Goal: Task Accomplishment & Management: Manage account settings

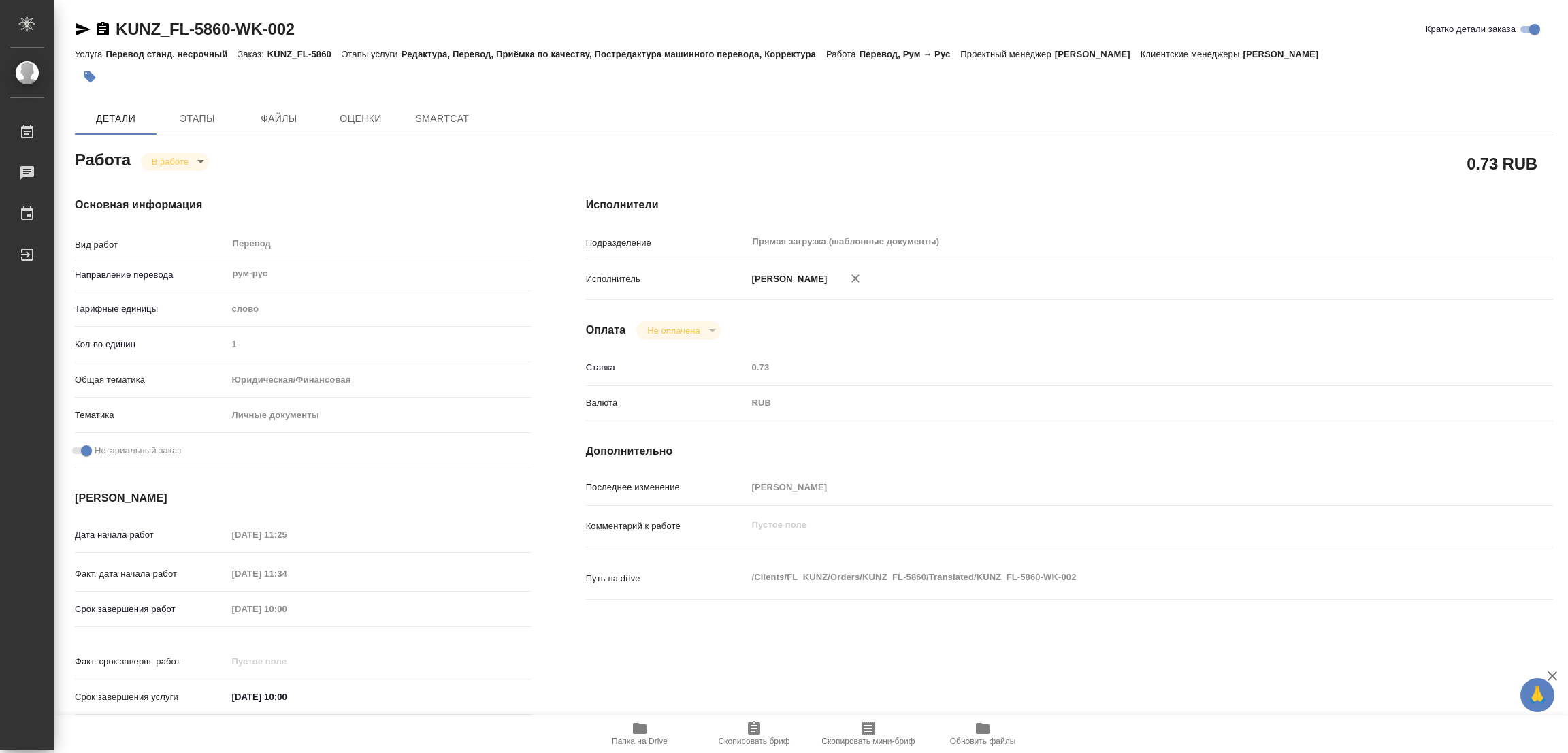
type textarea "x"
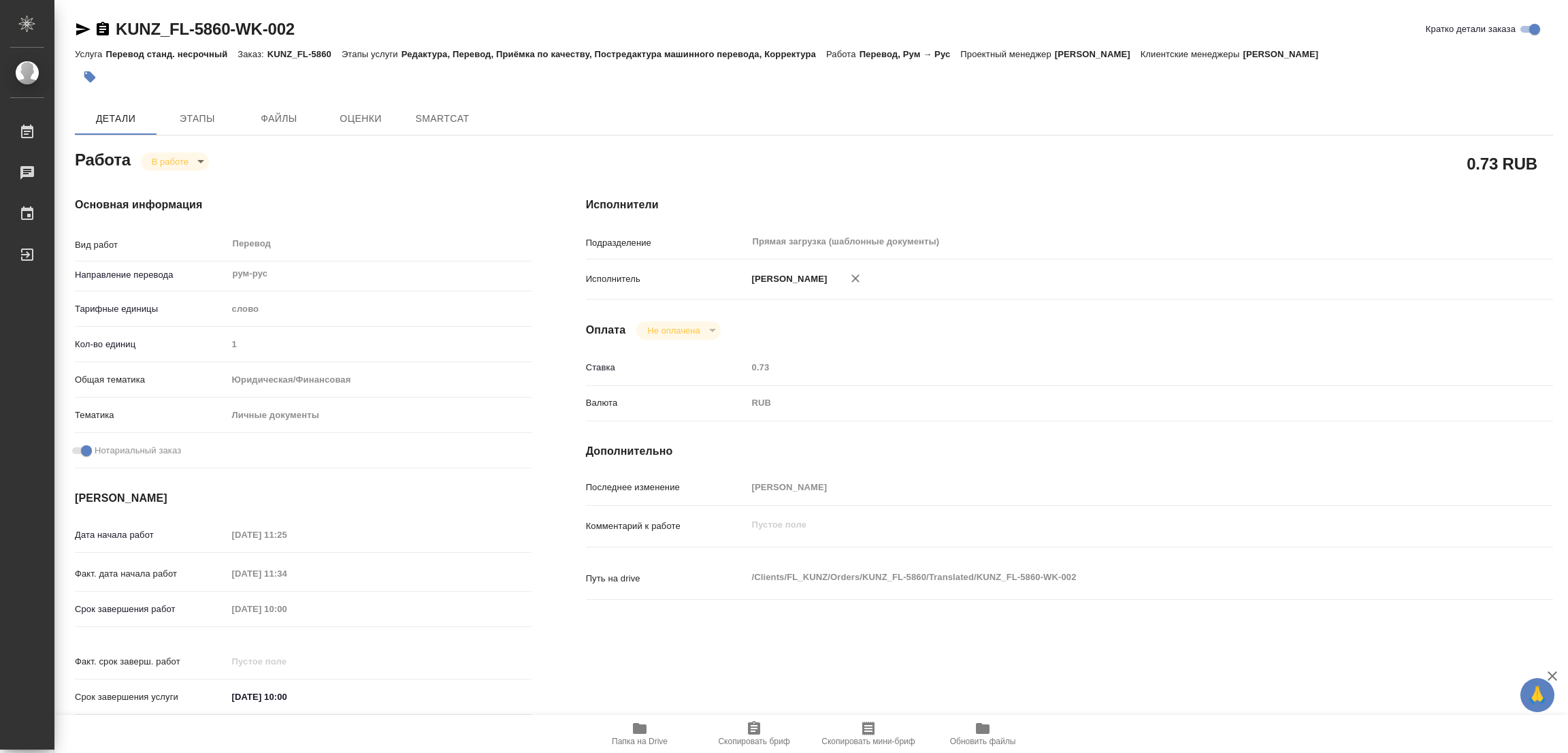
type textarea "x"
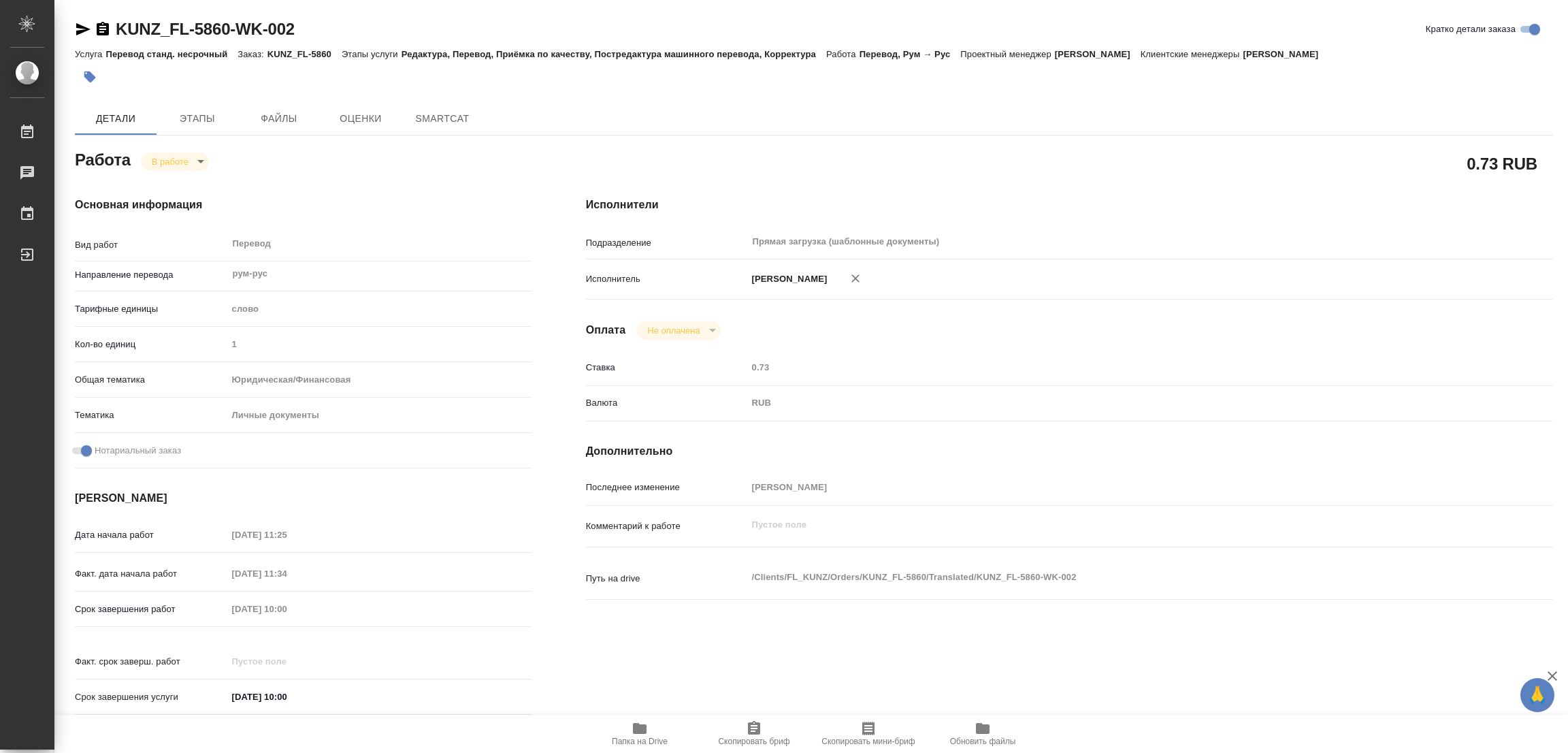
type textarea "x"
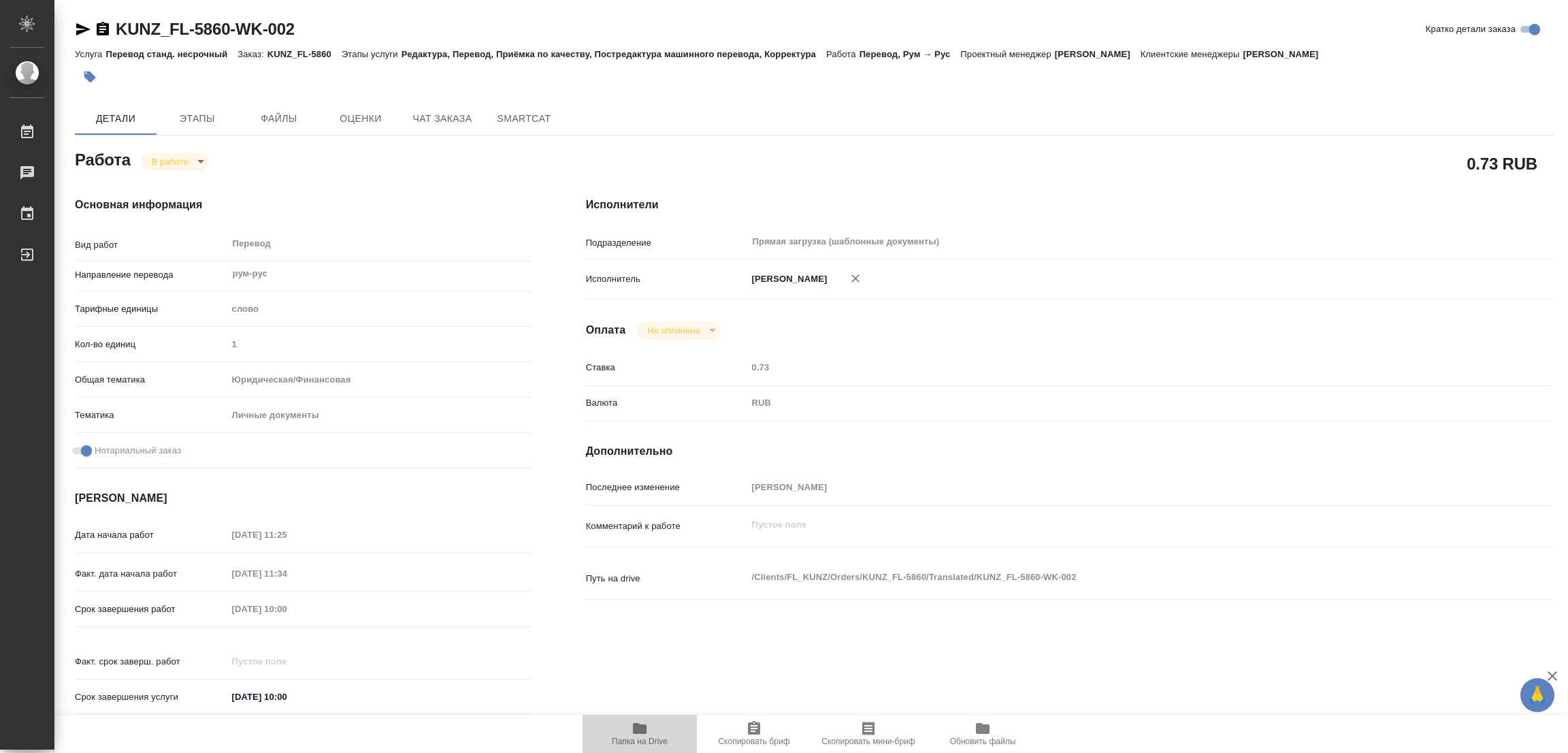
type textarea "x"
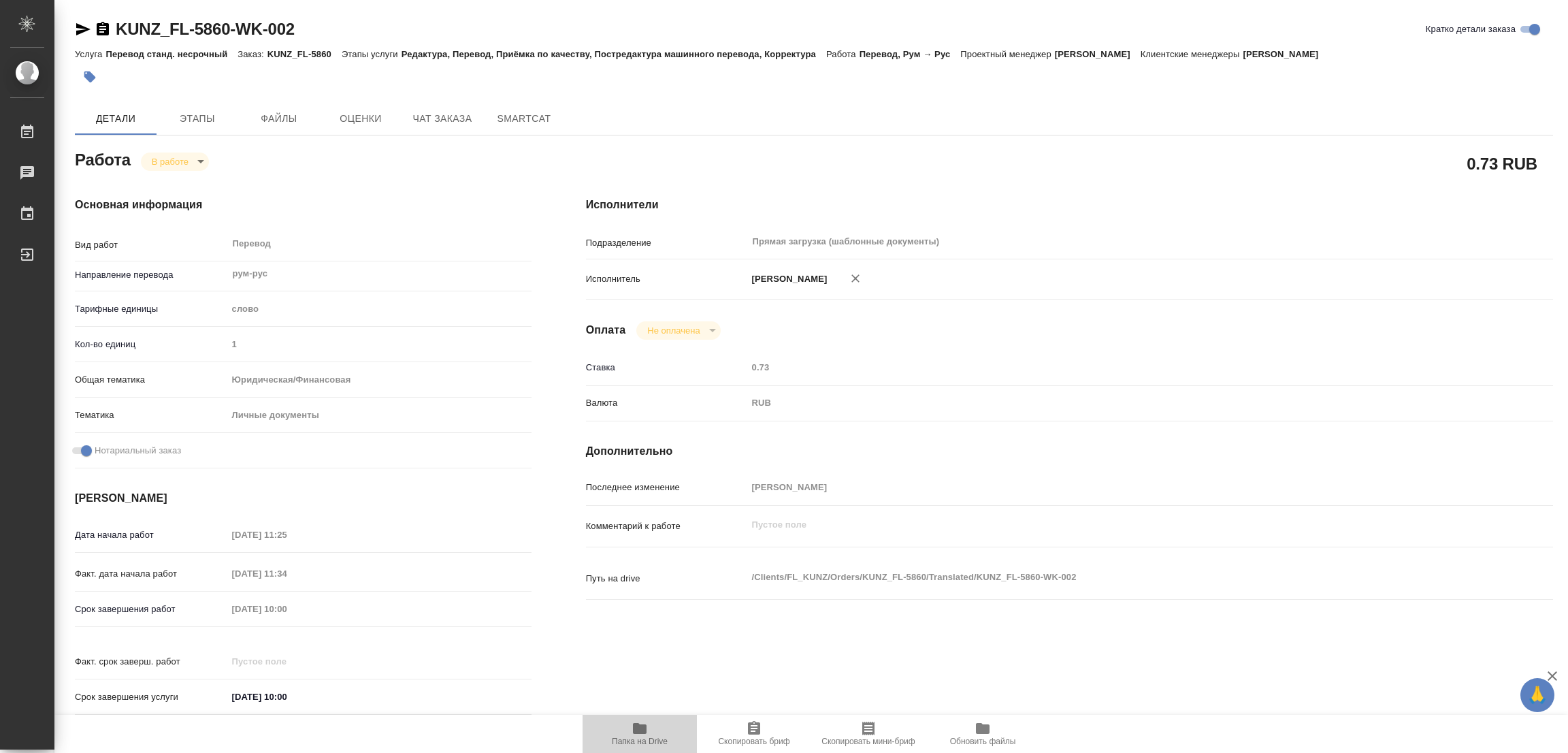
click at [640, 731] on icon "button" at bounding box center [640, 728] width 14 height 11
type textarea "x"
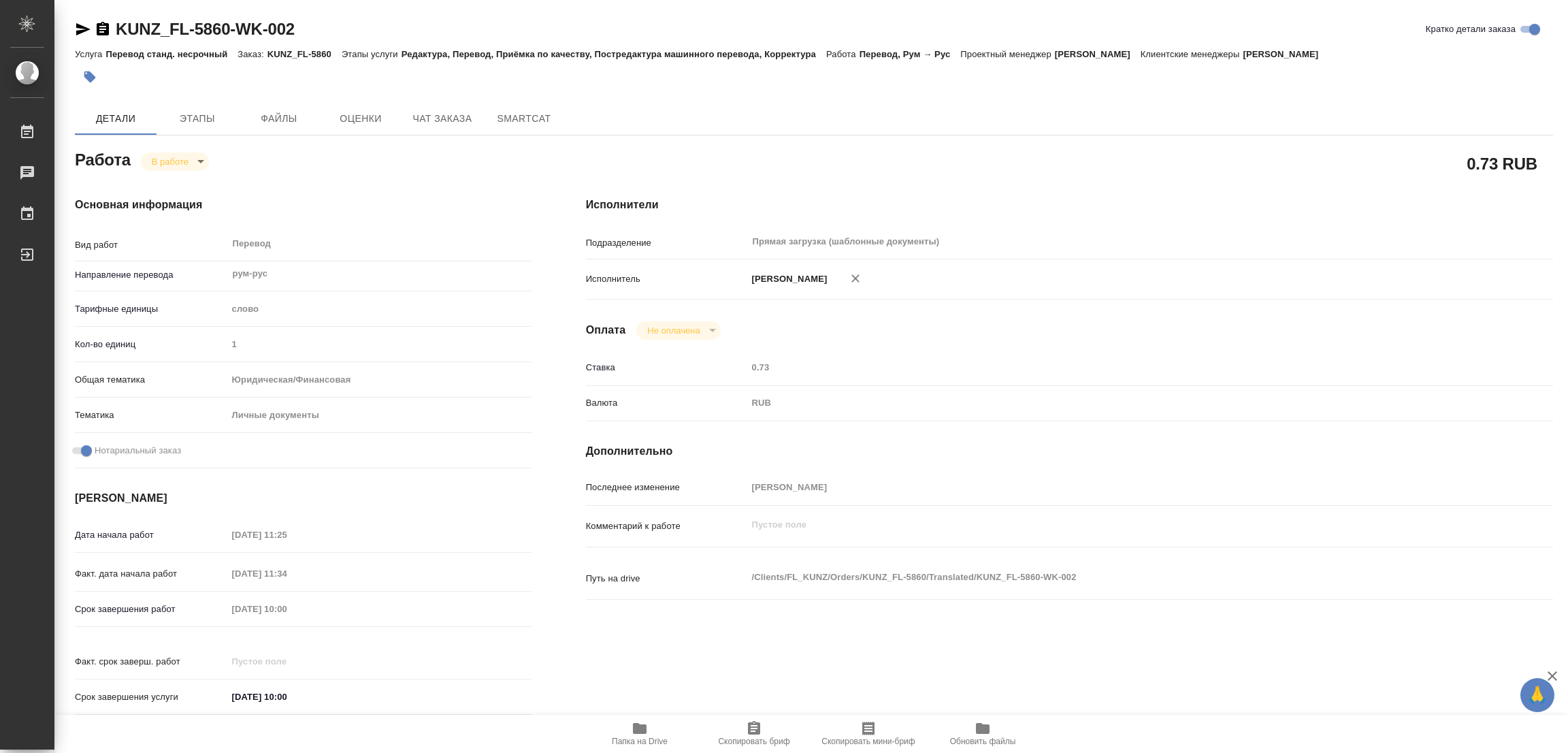
type textarea "x"
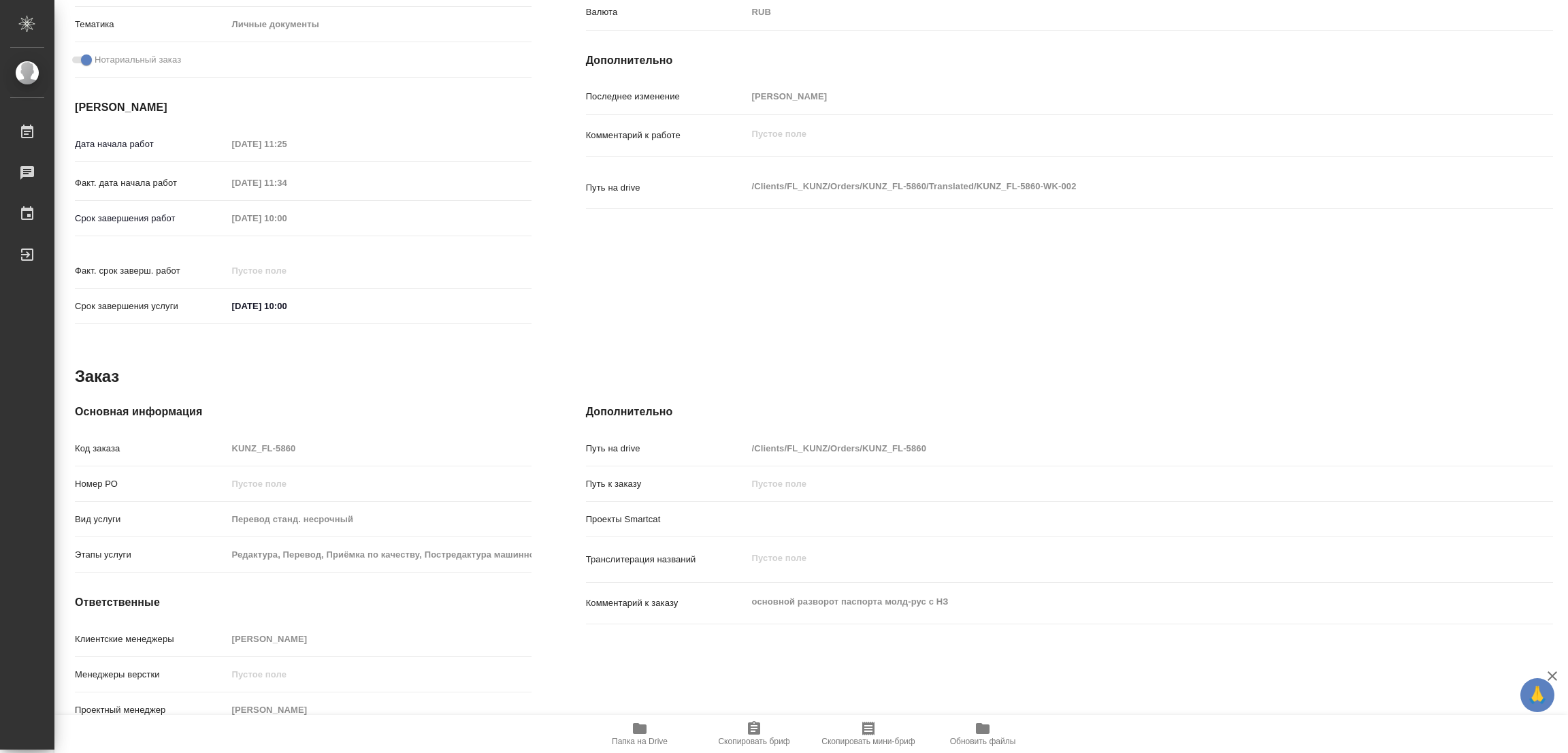
type textarea "x"
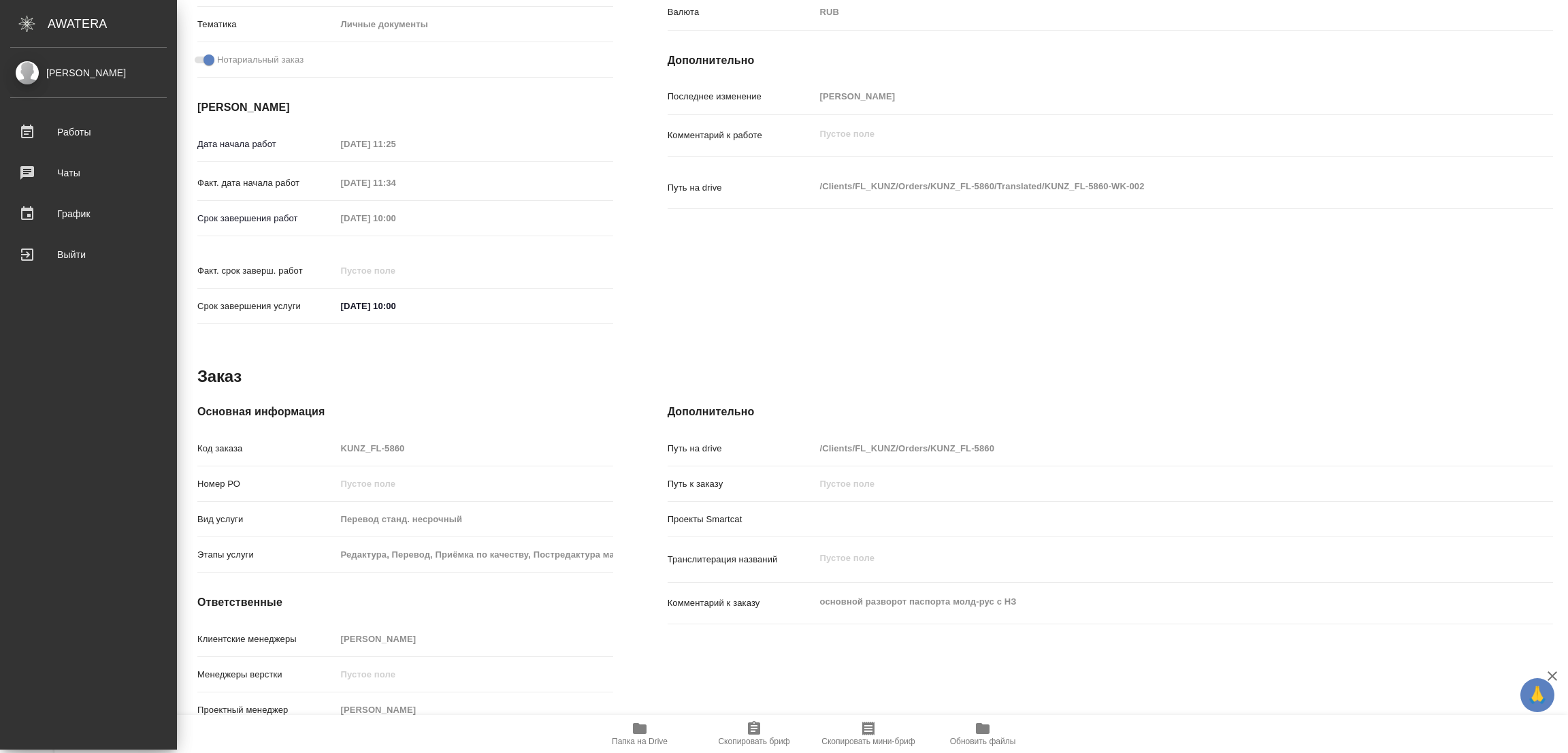
type textarea "x"
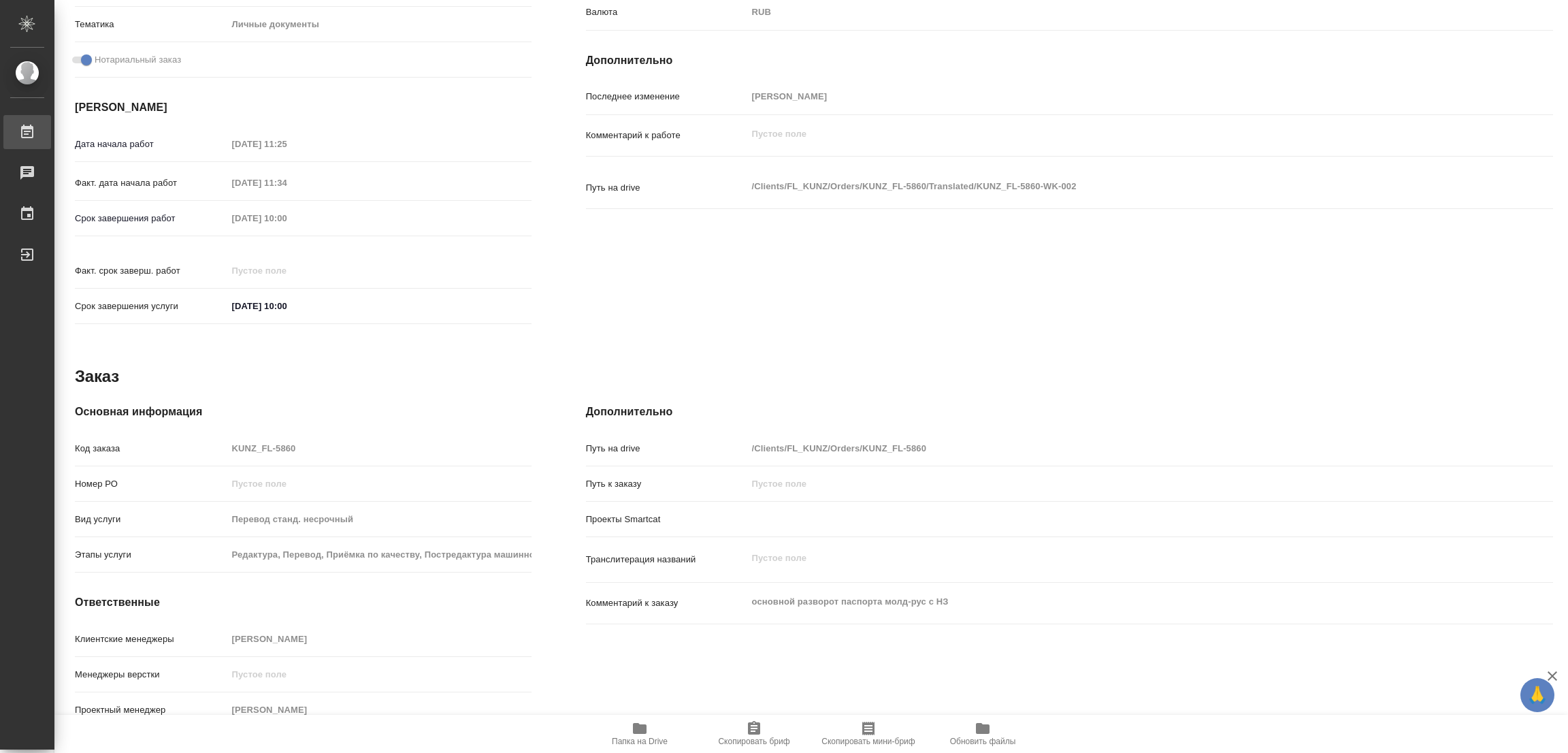
type textarea "x"
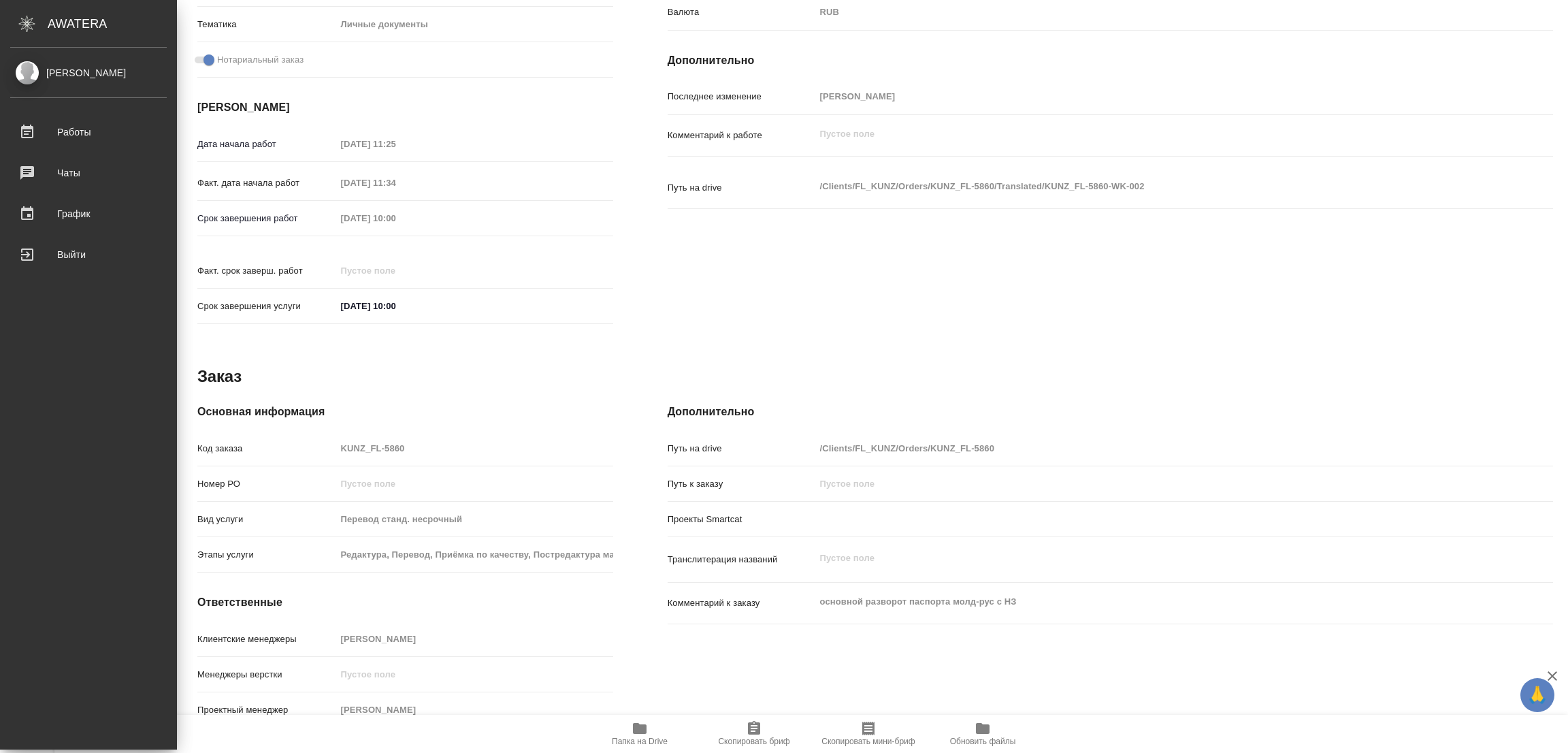
type textarea "x"
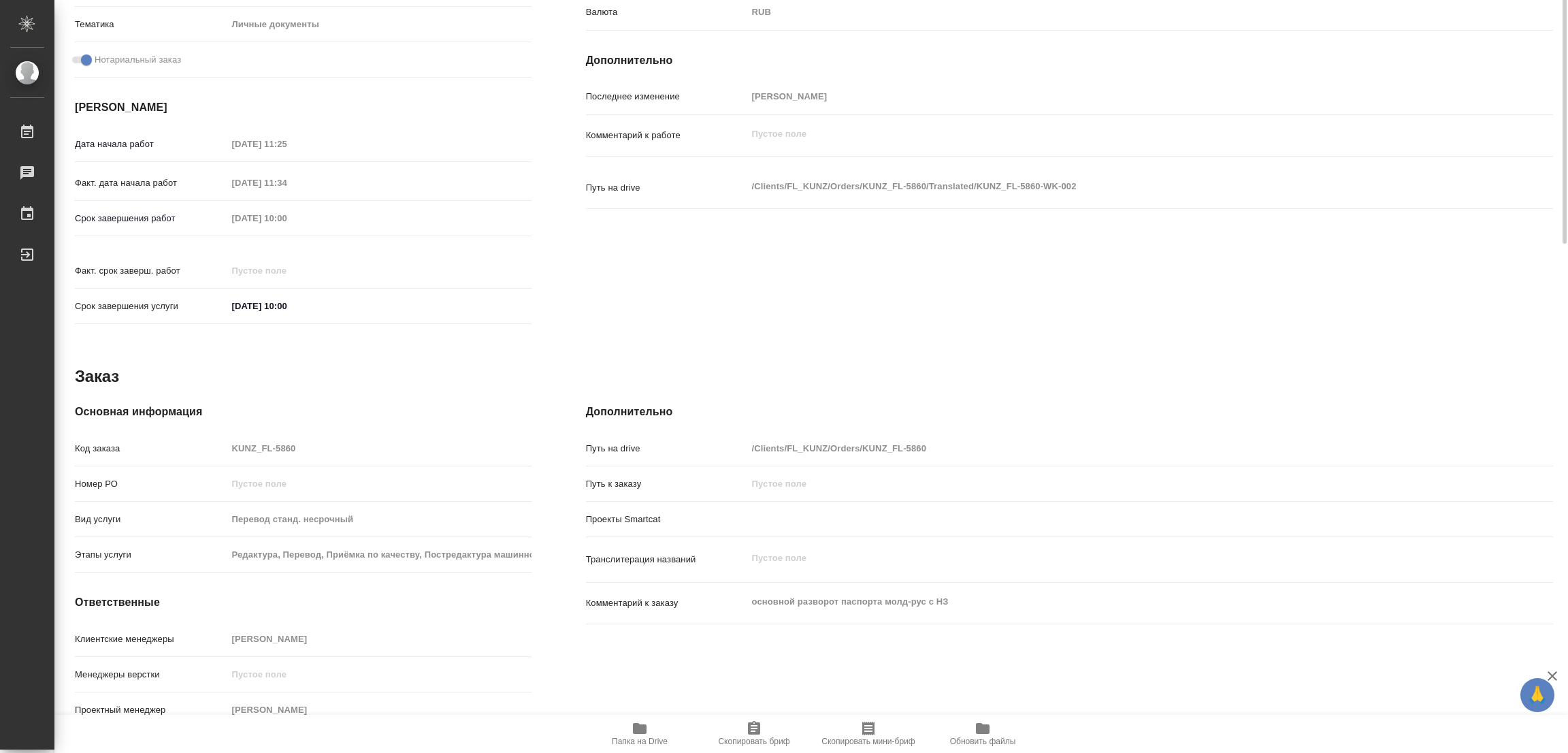
scroll to position [0, 0]
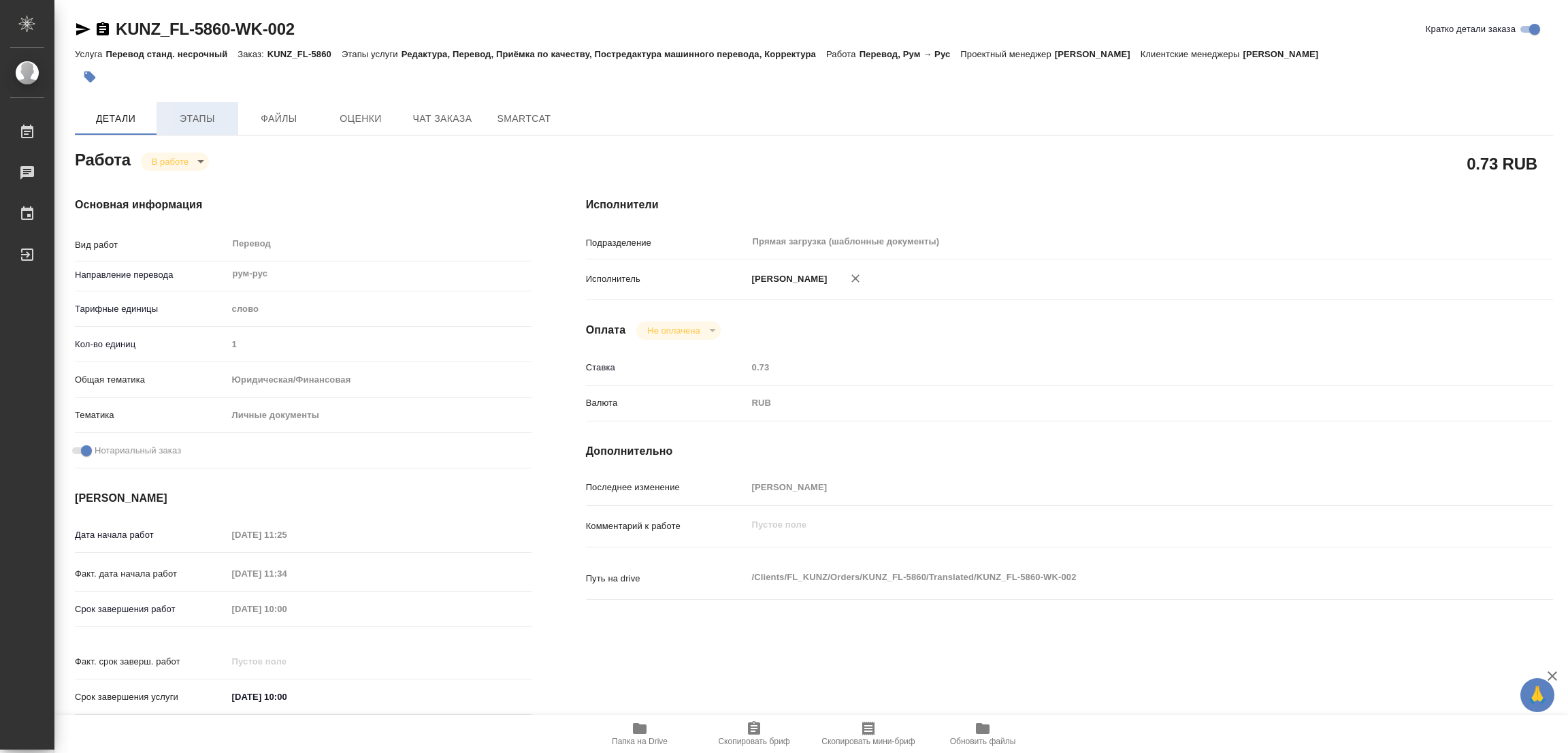
click at [190, 118] on span "Этапы" at bounding box center [197, 118] width 65 height 17
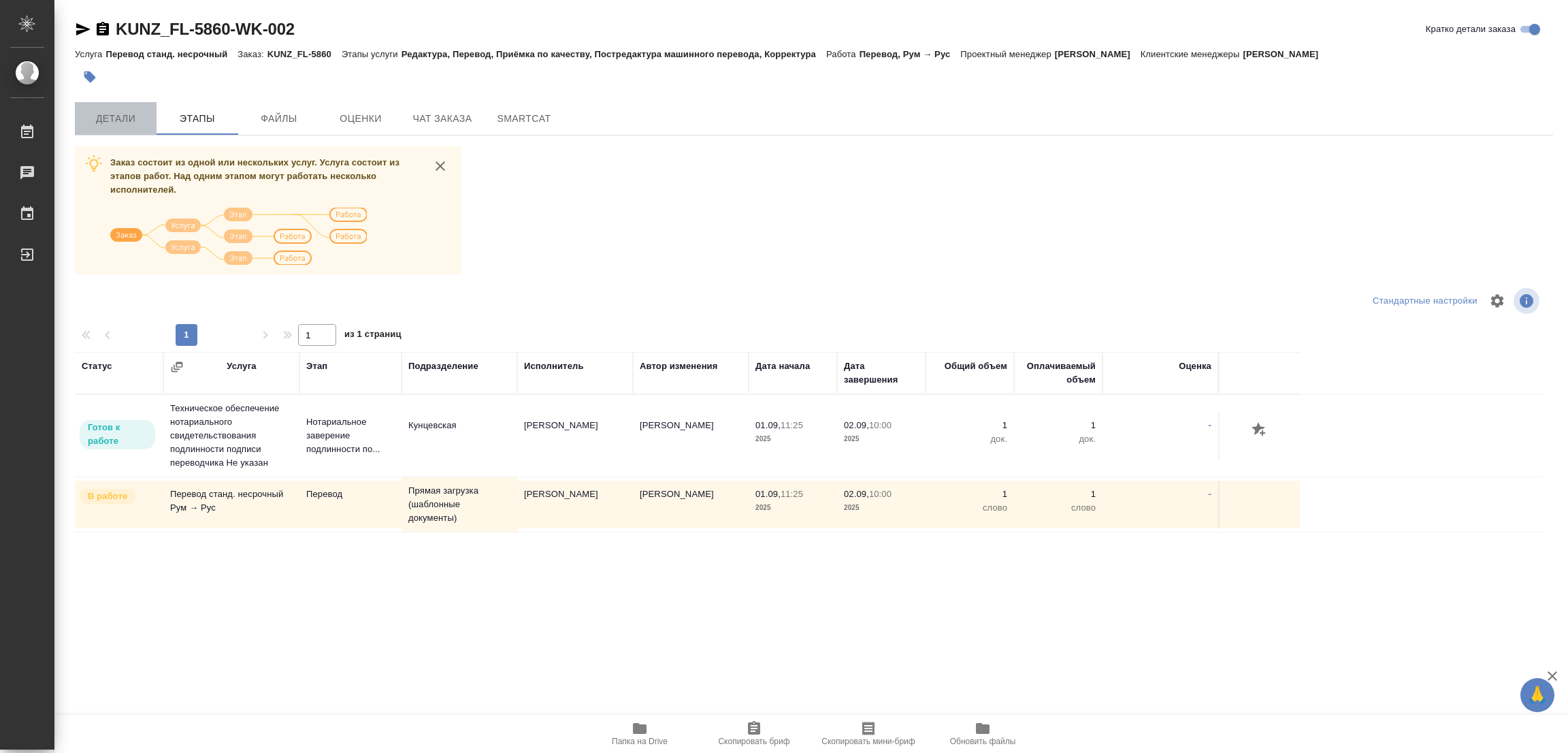
click at [101, 114] on span "Детали" at bounding box center [116, 118] width 65 height 17
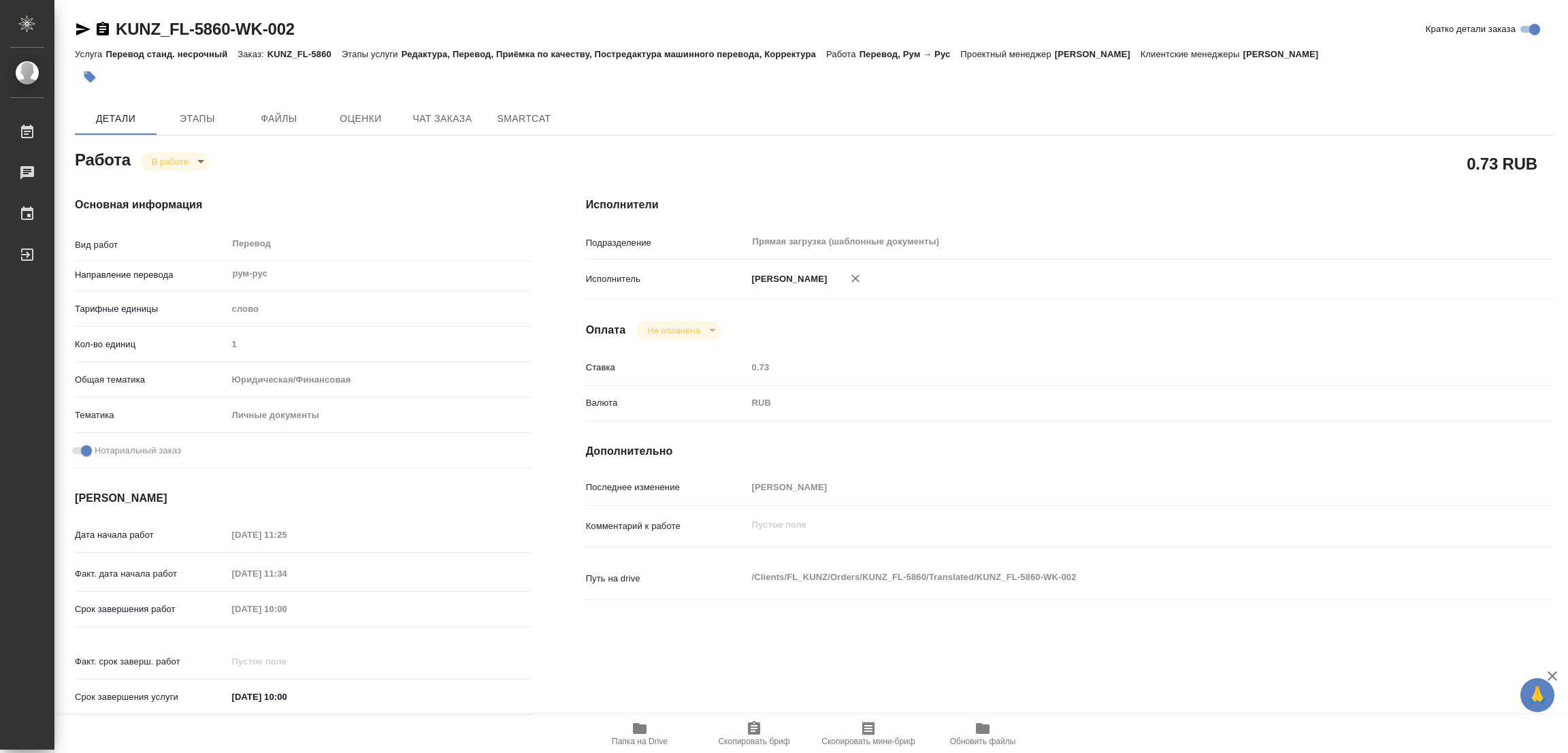
type textarea "x"
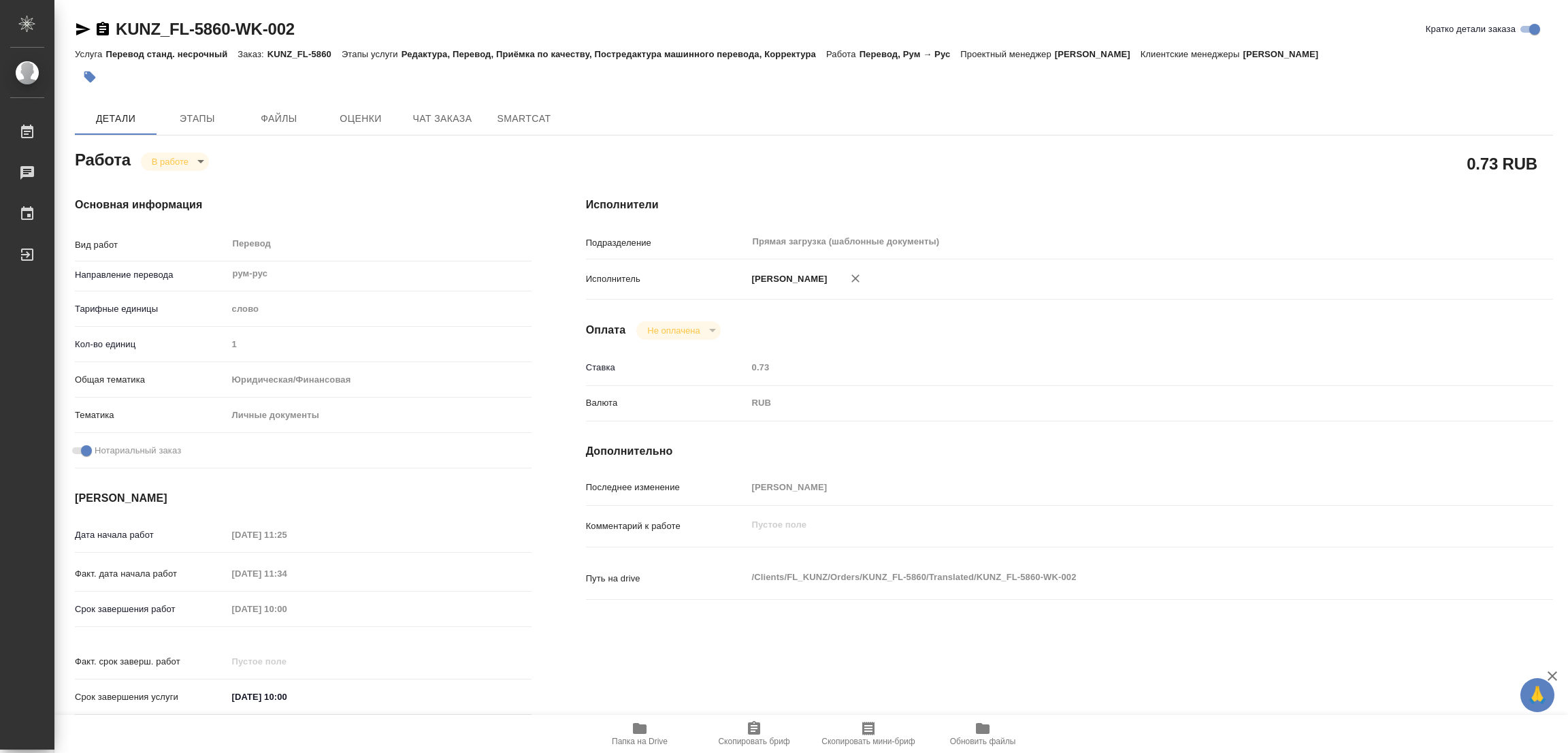
type textarea "x"
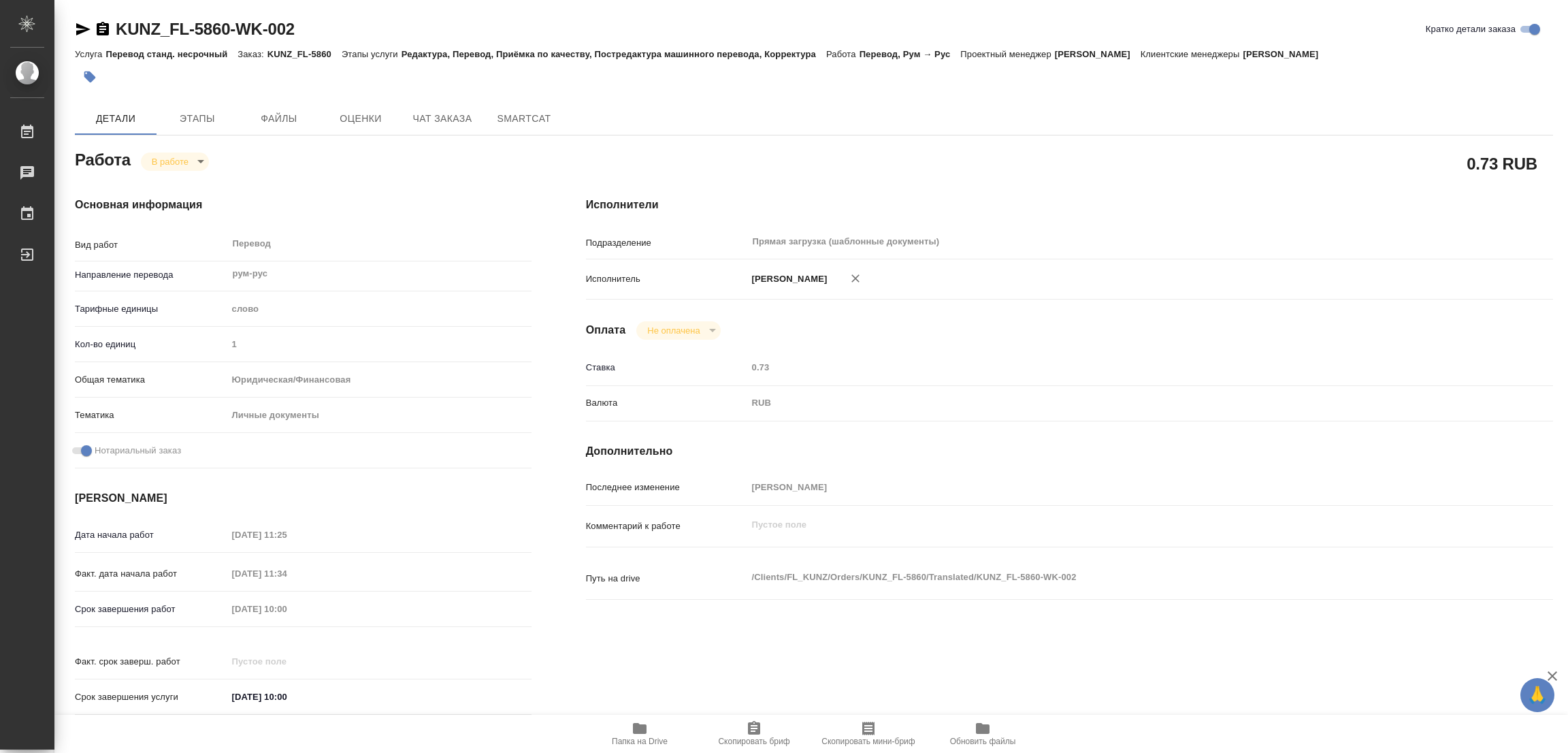
type textarea "x"
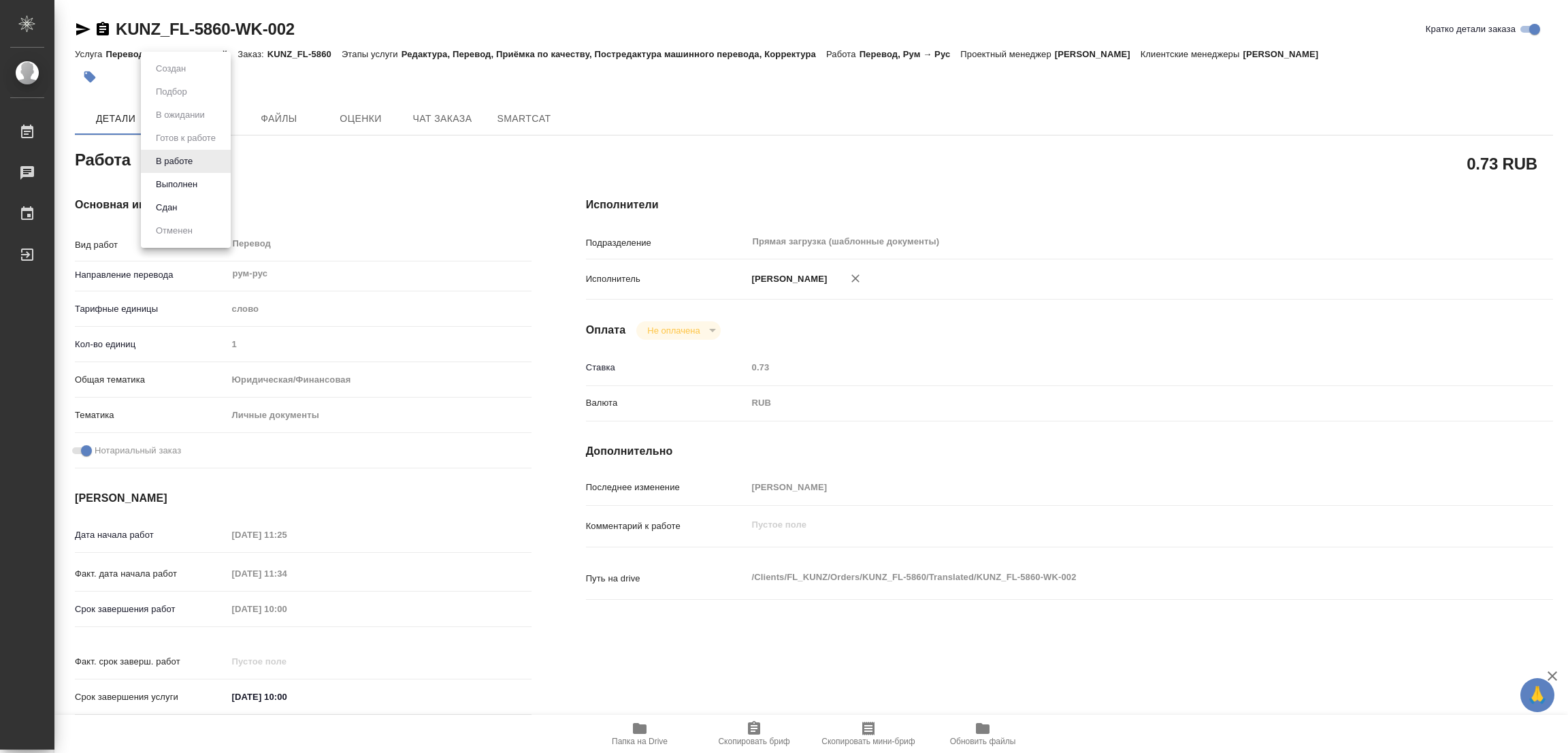
click at [153, 153] on body "🙏 .cls-1 fill:#fff; AWATERA [PERSON_NAME] Работы 0 Чаты График Выйти KUNZ_FL-58…" at bounding box center [784, 376] width 1568 height 753
click at [165, 178] on button "Выполнен" at bounding box center [176, 185] width 50 height 15
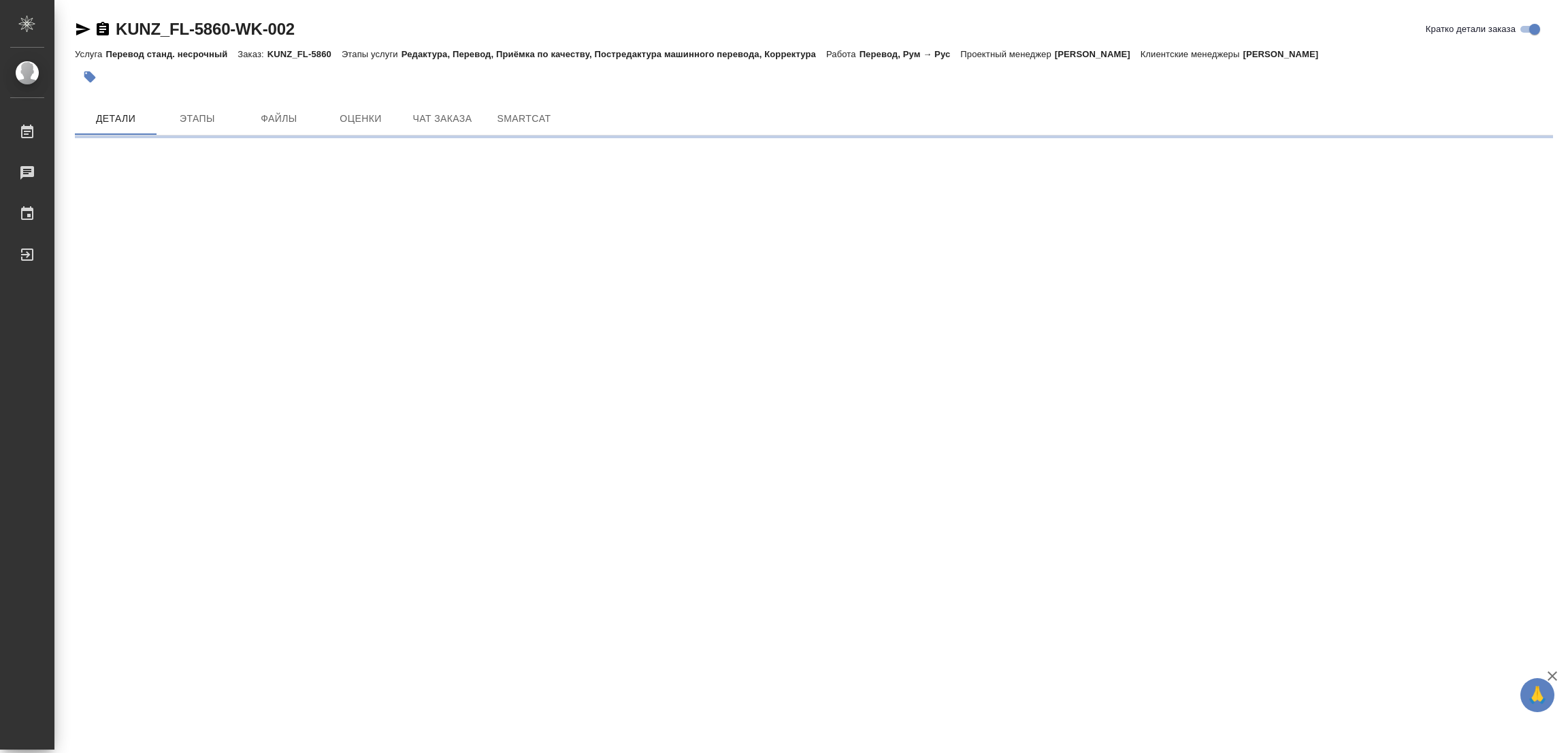
click at [87, 76] on icon "button" at bounding box center [90, 77] width 12 height 12
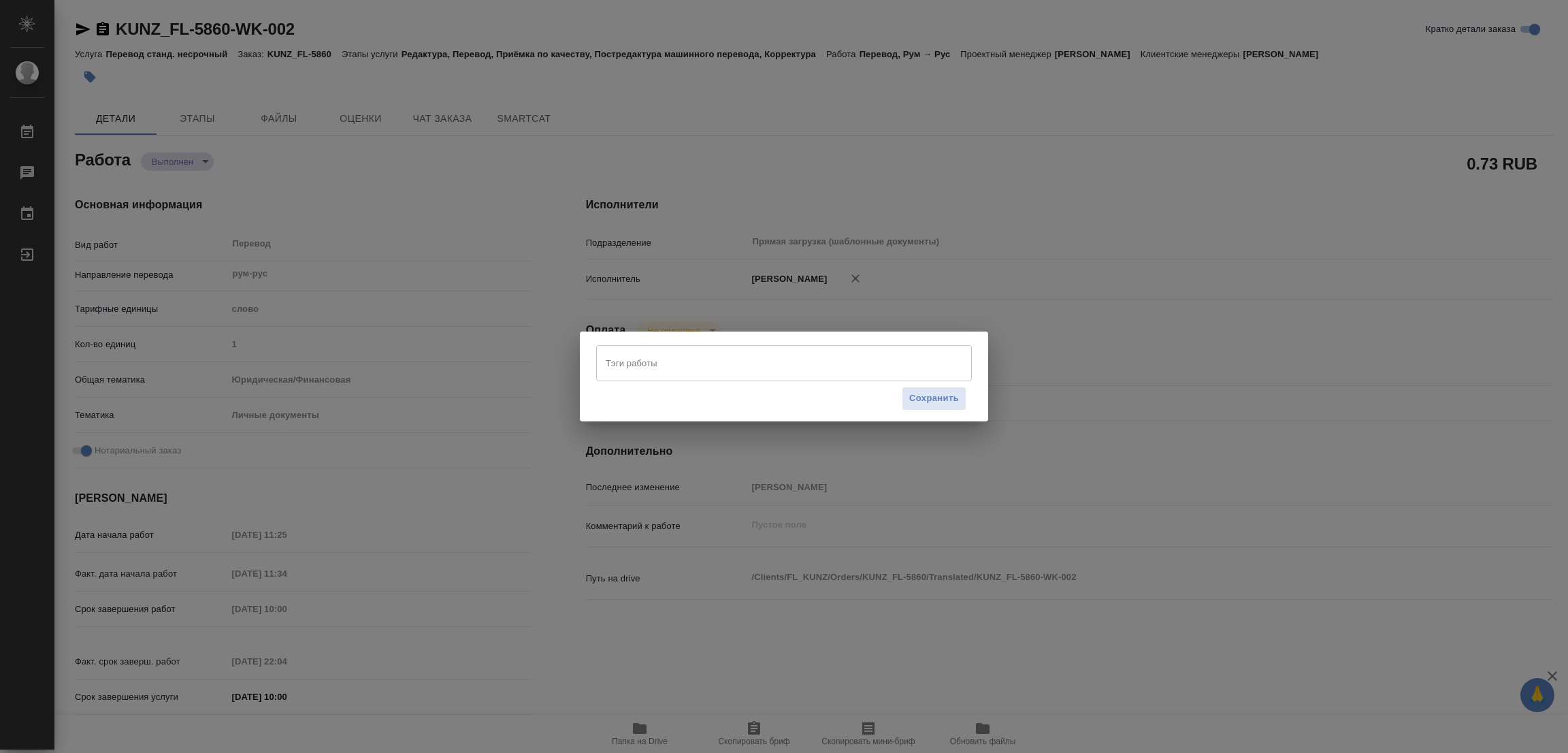
type textarea "x"
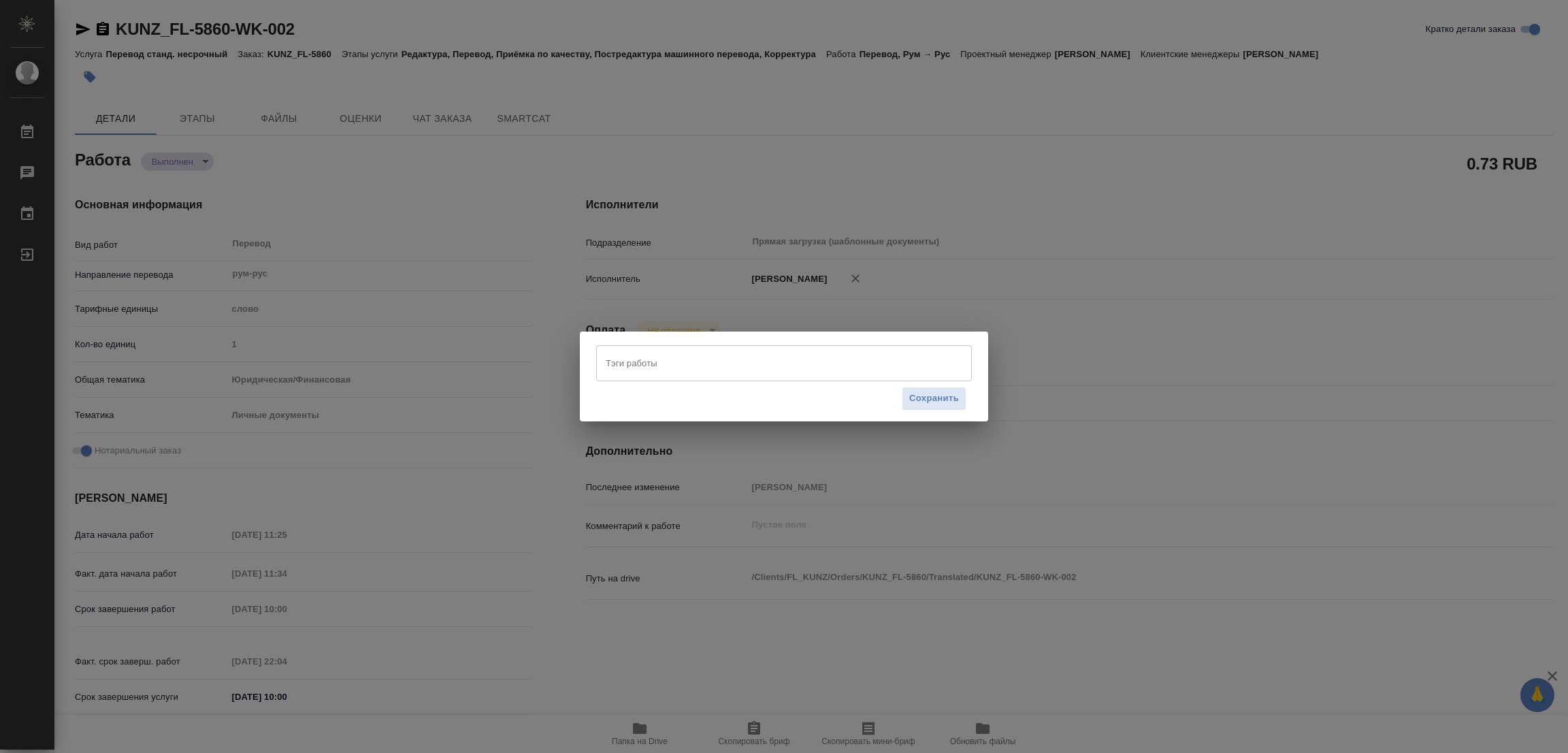
type textarea "x"
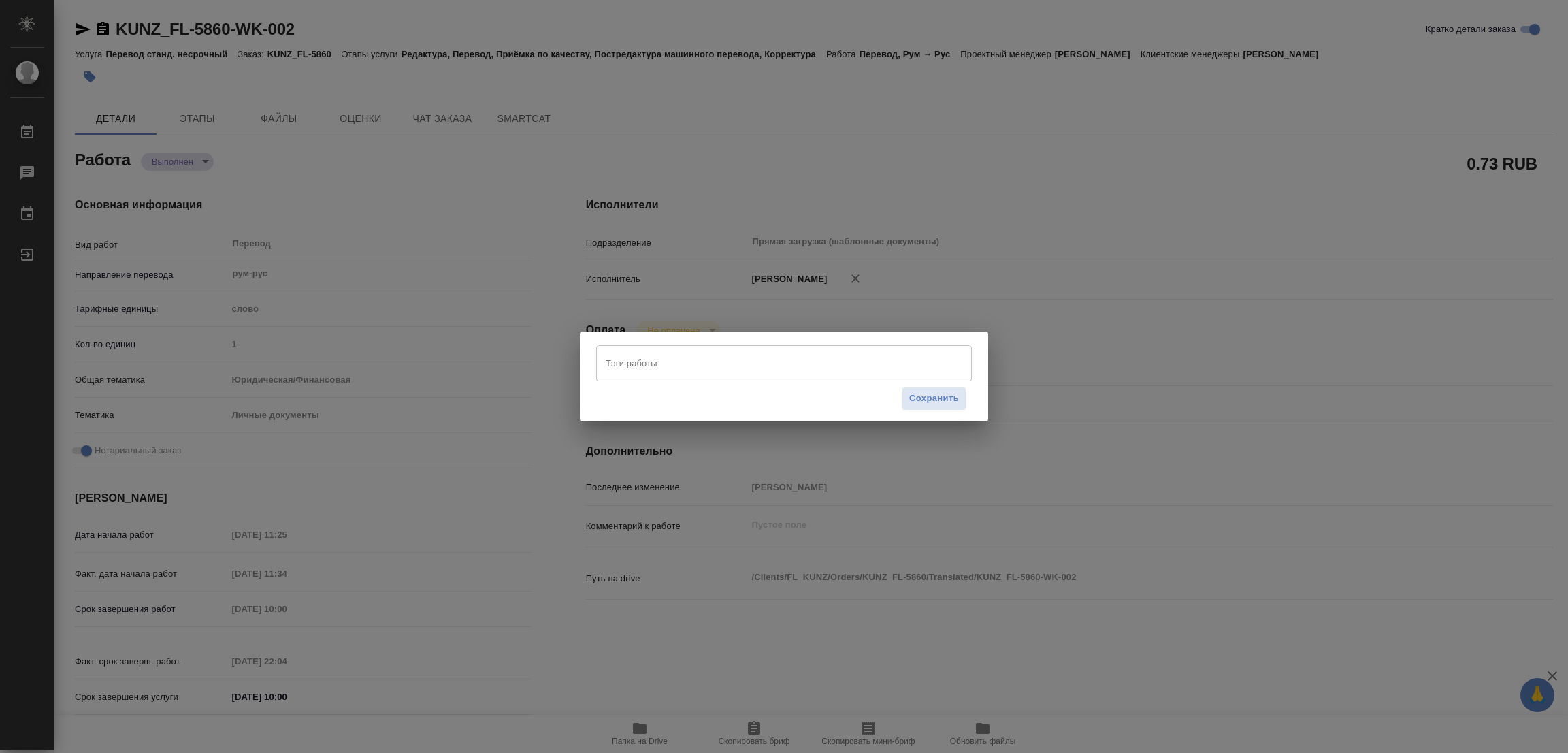
type textarea "x"
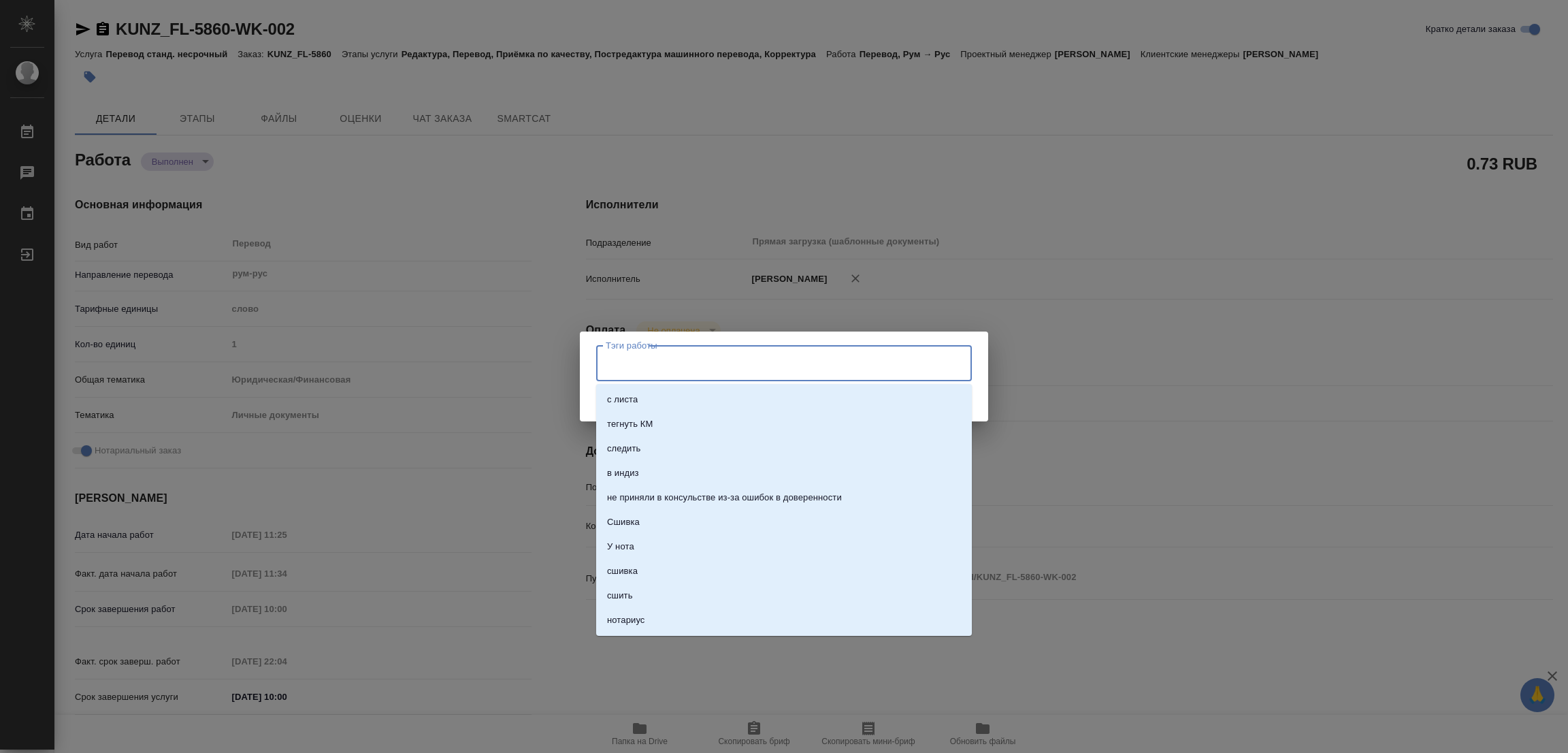
click at [625, 357] on input "Тэги работы" at bounding box center [771, 363] width 338 height 23
type input "C"
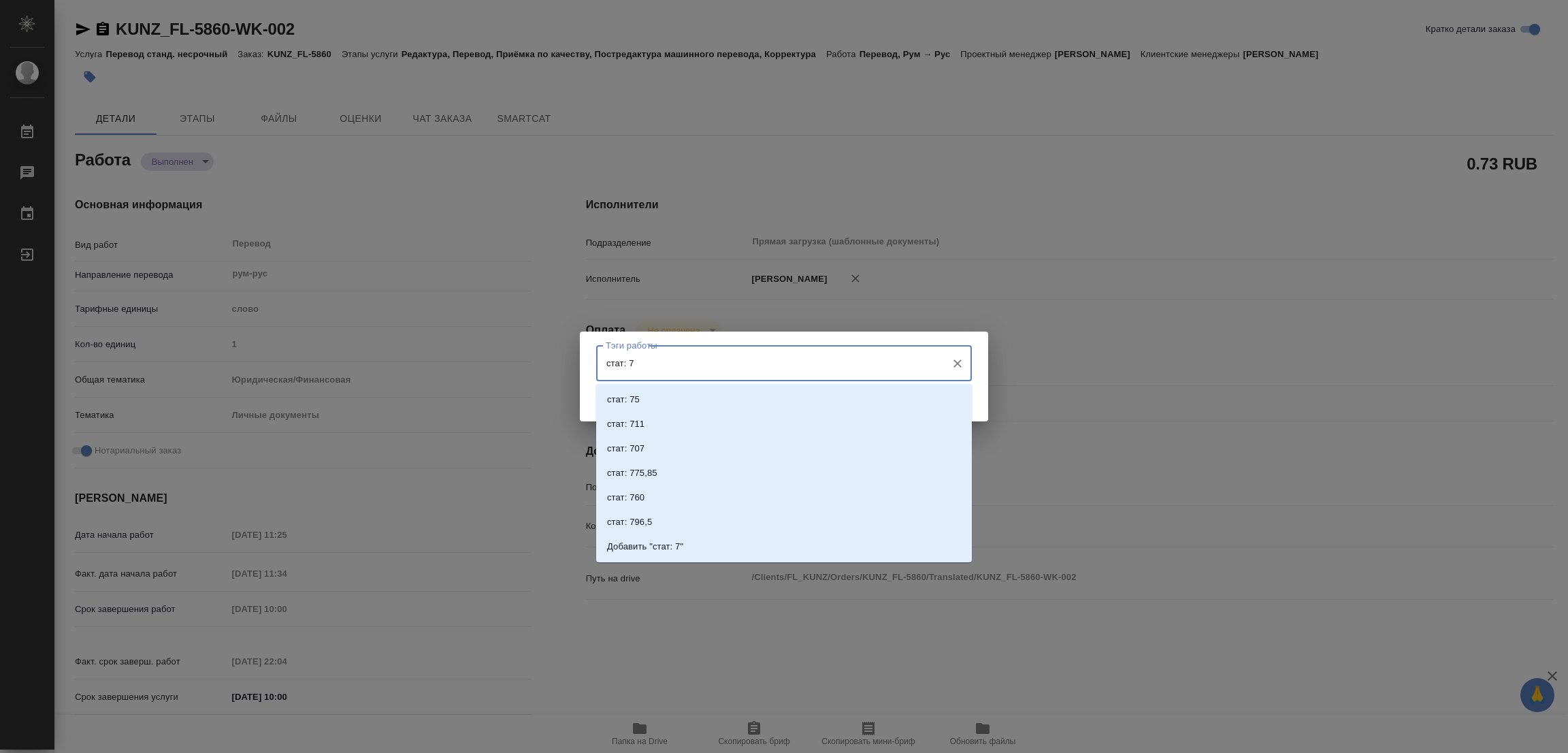
type input "стат: 75"
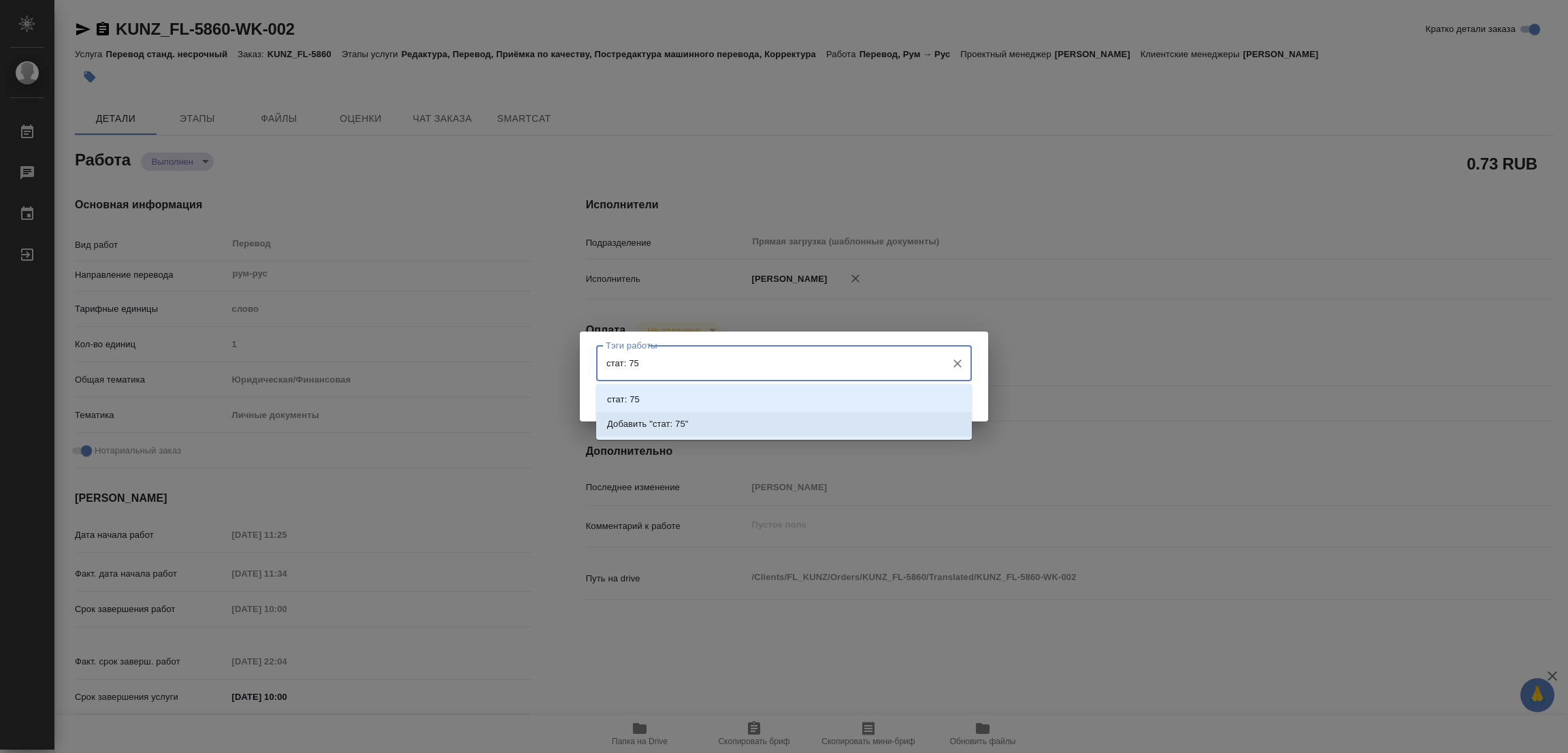
click at [658, 426] on p "Добавить "стат: 75"" at bounding box center [648, 424] width 82 height 14
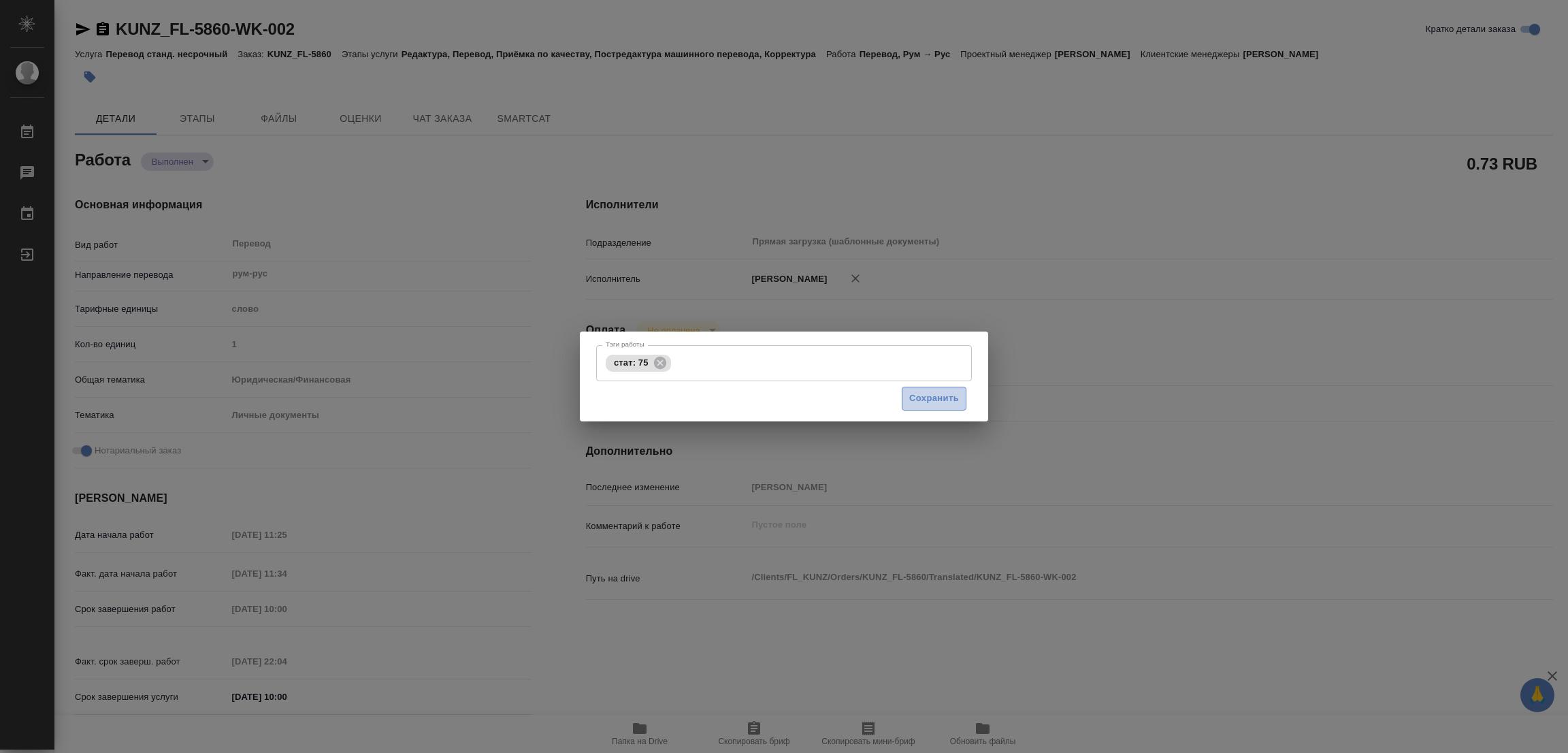
click at [930, 392] on span "Сохранить" at bounding box center [934, 398] width 50 height 16
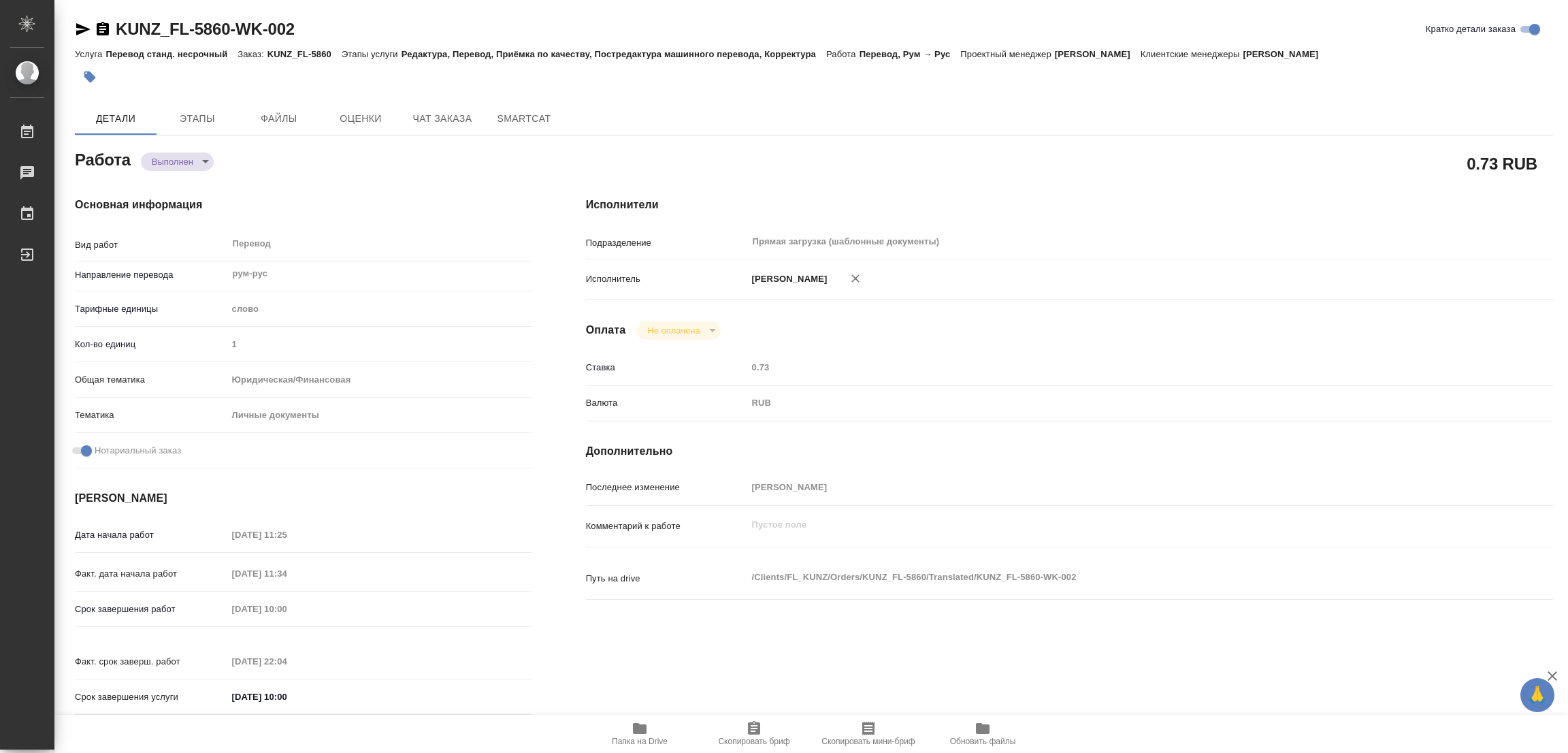
type input "completed"
type textarea "Перевод"
type textarea "x"
type input "рум-рус"
type input "5a8b1489cc6b4906c91bfd90"
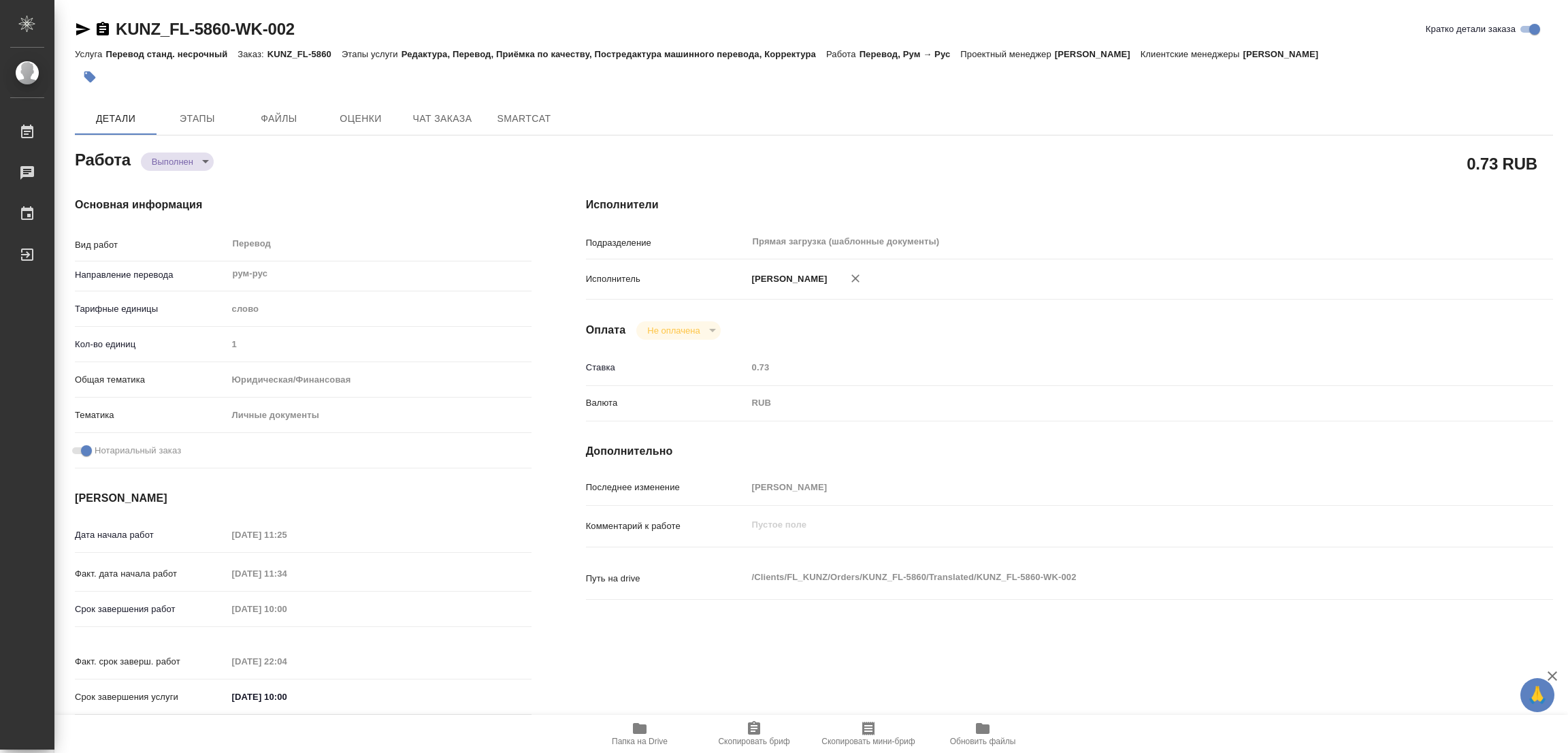
type input "1"
type input "yr-fn"
type input "5a8b8b956a9677013d343cfe"
checkbox input "true"
type input "[DATE] 11:25"
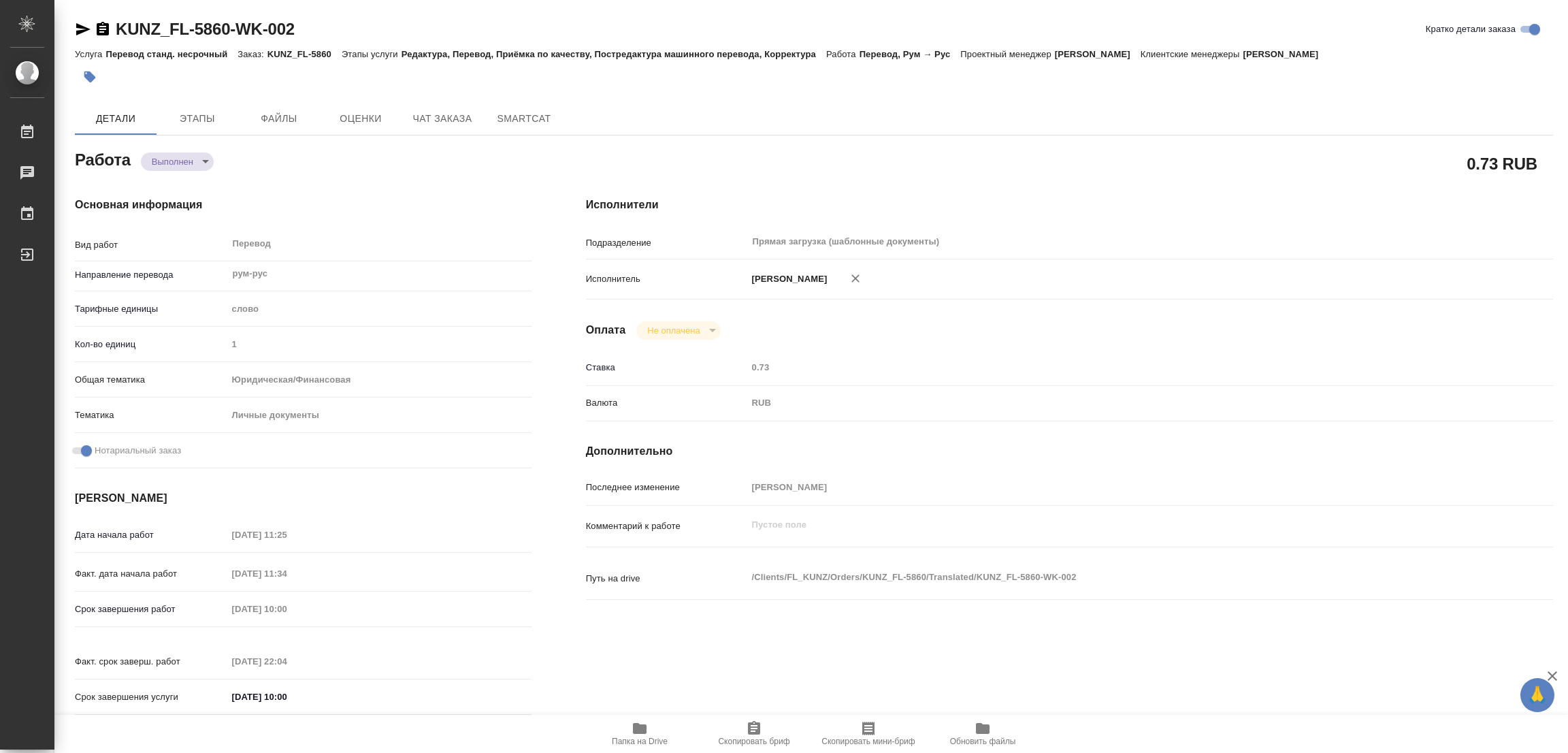
type input "[DATE] 11:34"
type input "[DATE] 10:00"
type input "[DATE] 22:04"
type input "[DATE] 10:00"
type input "Прямая загрузка (шаблонные документы)"
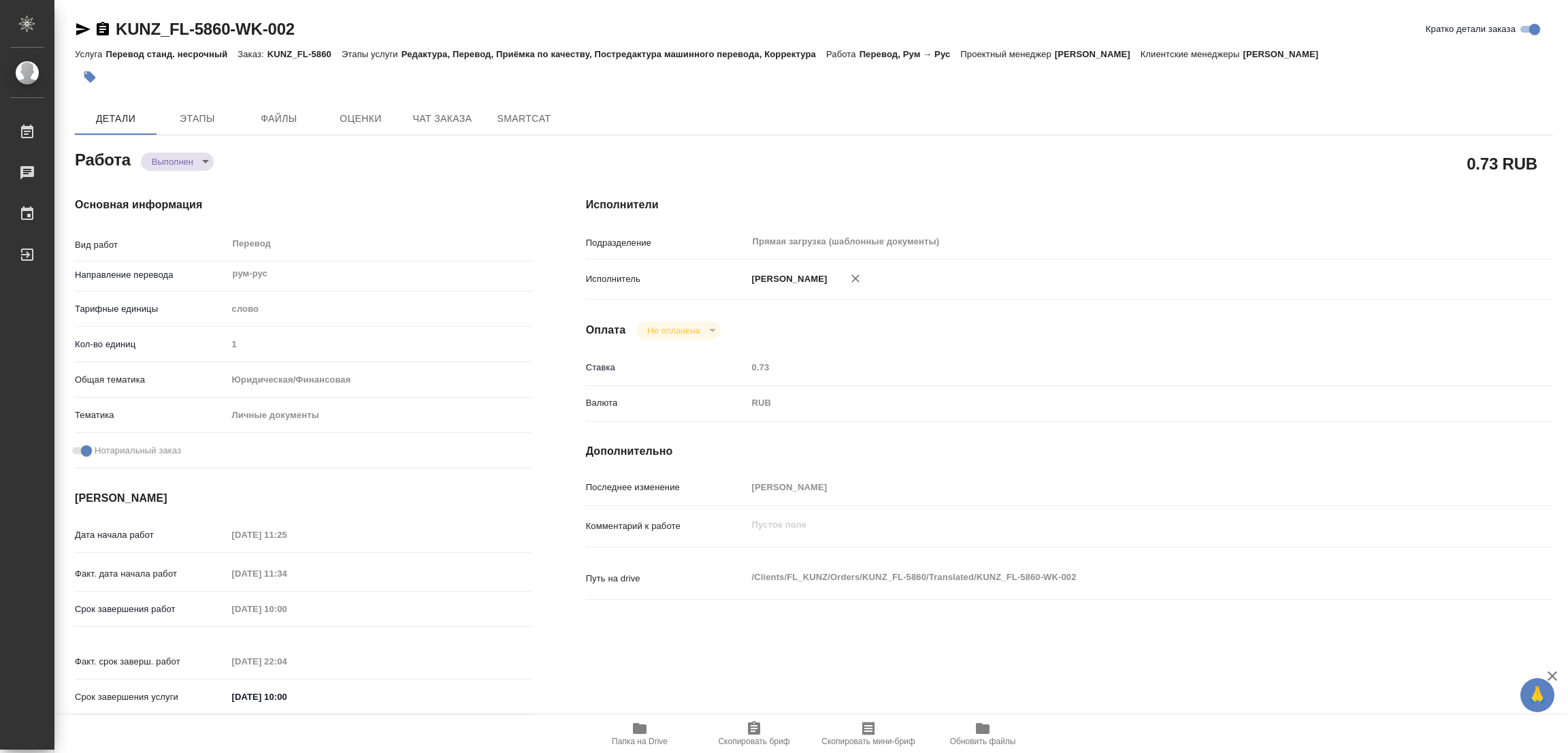
type input "notPayed"
type input "0.73"
type input "RUB"
type input "[PERSON_NAME]"
type textarea "x"
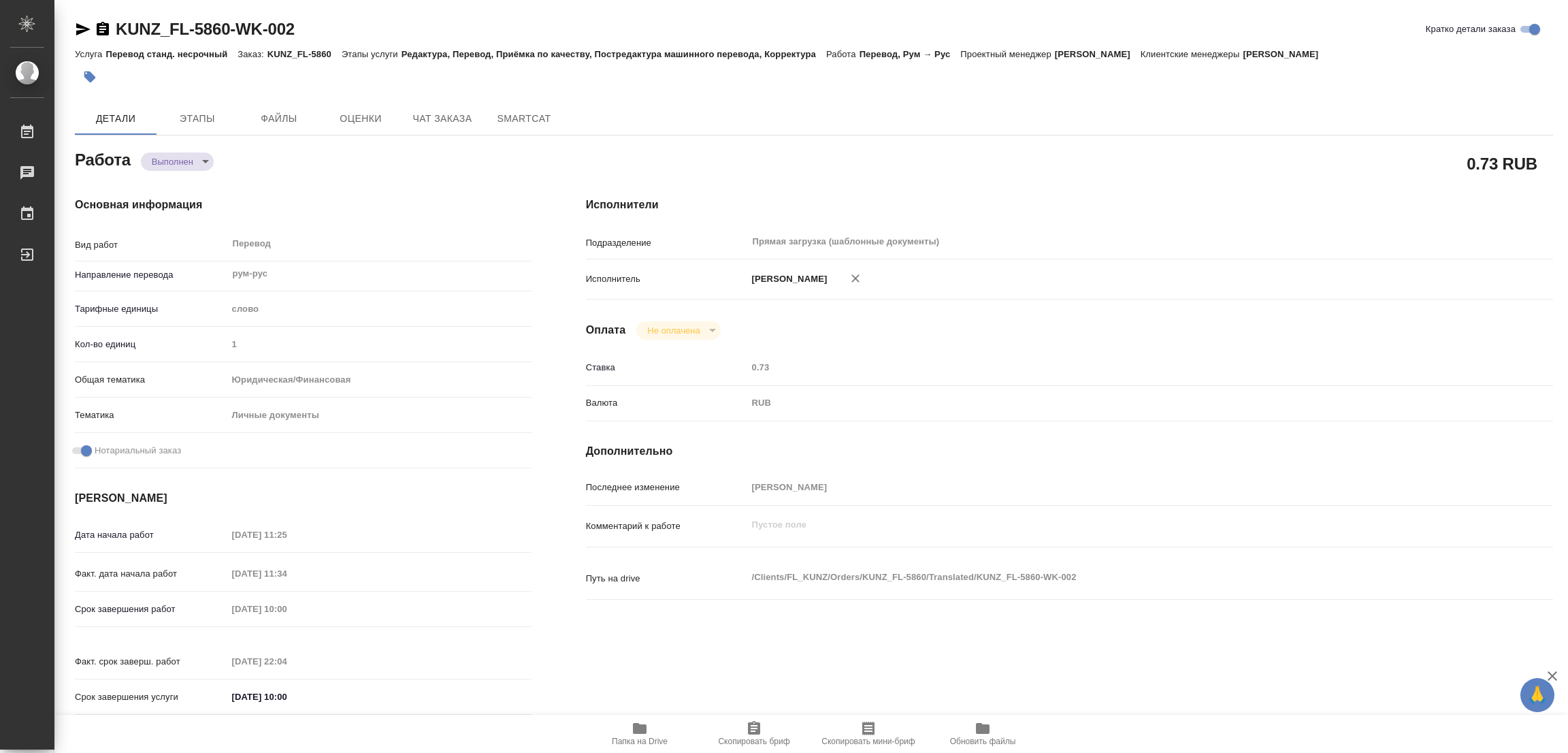
type textarea "/Clients/FL_KUNZ/Orders/KUNZ_FL-5860/Translated/KUNZ_FL-5860-WK-002"
type textarea "x"
type input "KUNZ_FL-5860"
type input "Перевод станд. несрочный"
type input "Редактура, Перевод, Приёмка по качеству, Постредактура машинного перевода, Корр…"
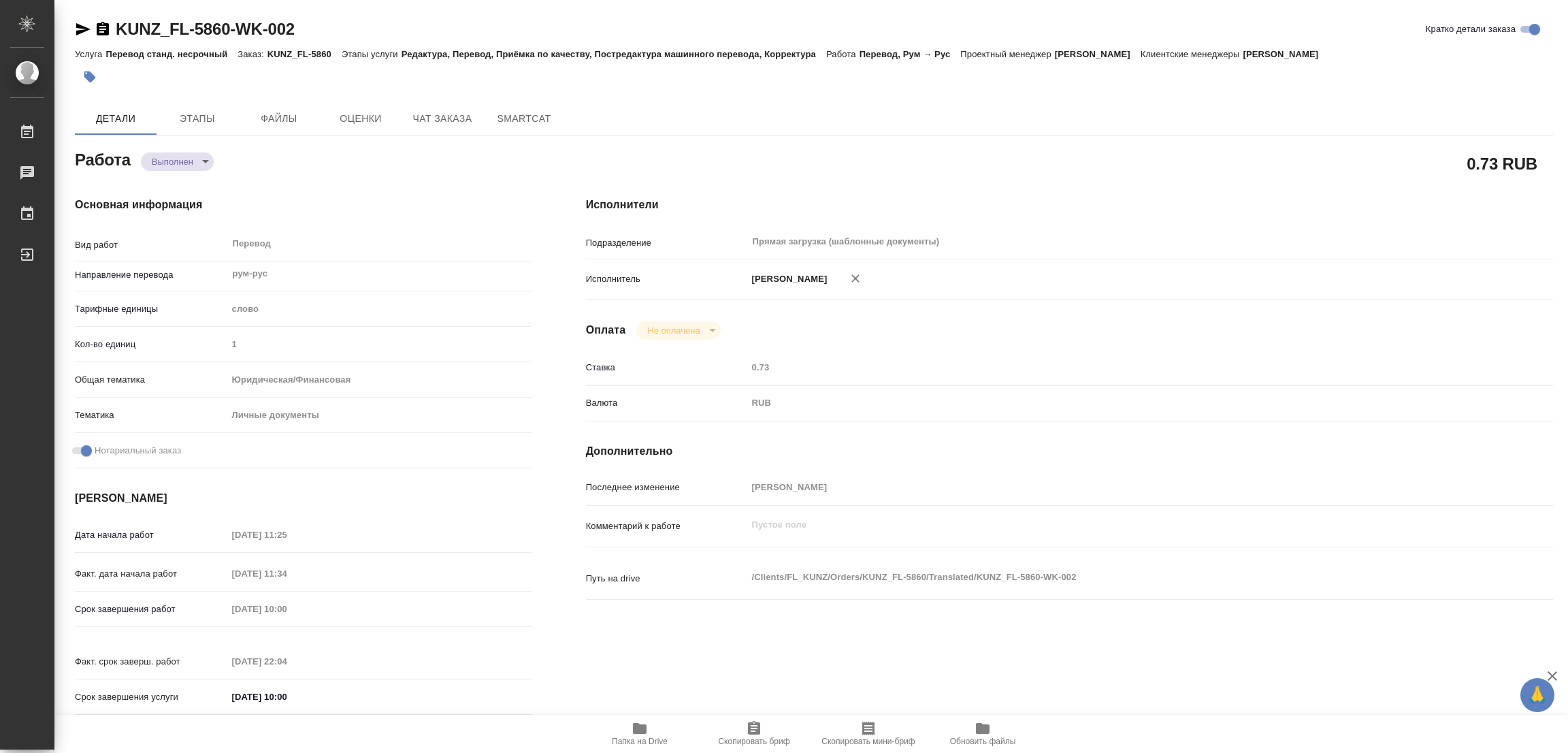
type input "[PERSON_NAME]"
type input "/Clients/FL_KUNZ/Orders/KUNZ_FL-5860"
type textarea "x"
type textarea "основной разворот паспорта молд-рус с НЗ"
type textarea "x"
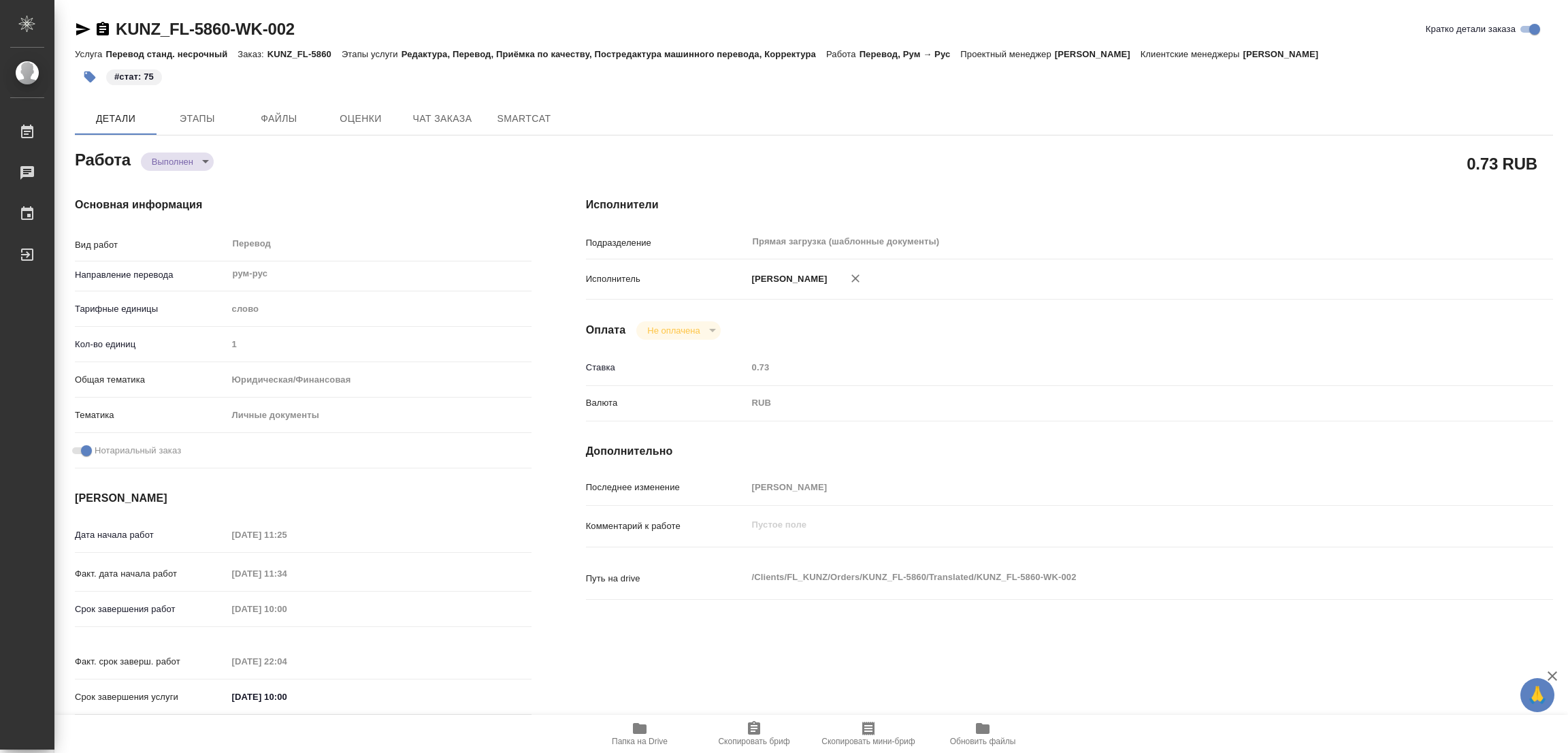
click at [372, 177] on div "Основная информация Вид работ Перевод x ​ Направление перевода рум-рус ​ Тарифн…" at bounding box center [303, 460] width 511 height 581
type textarea "x"
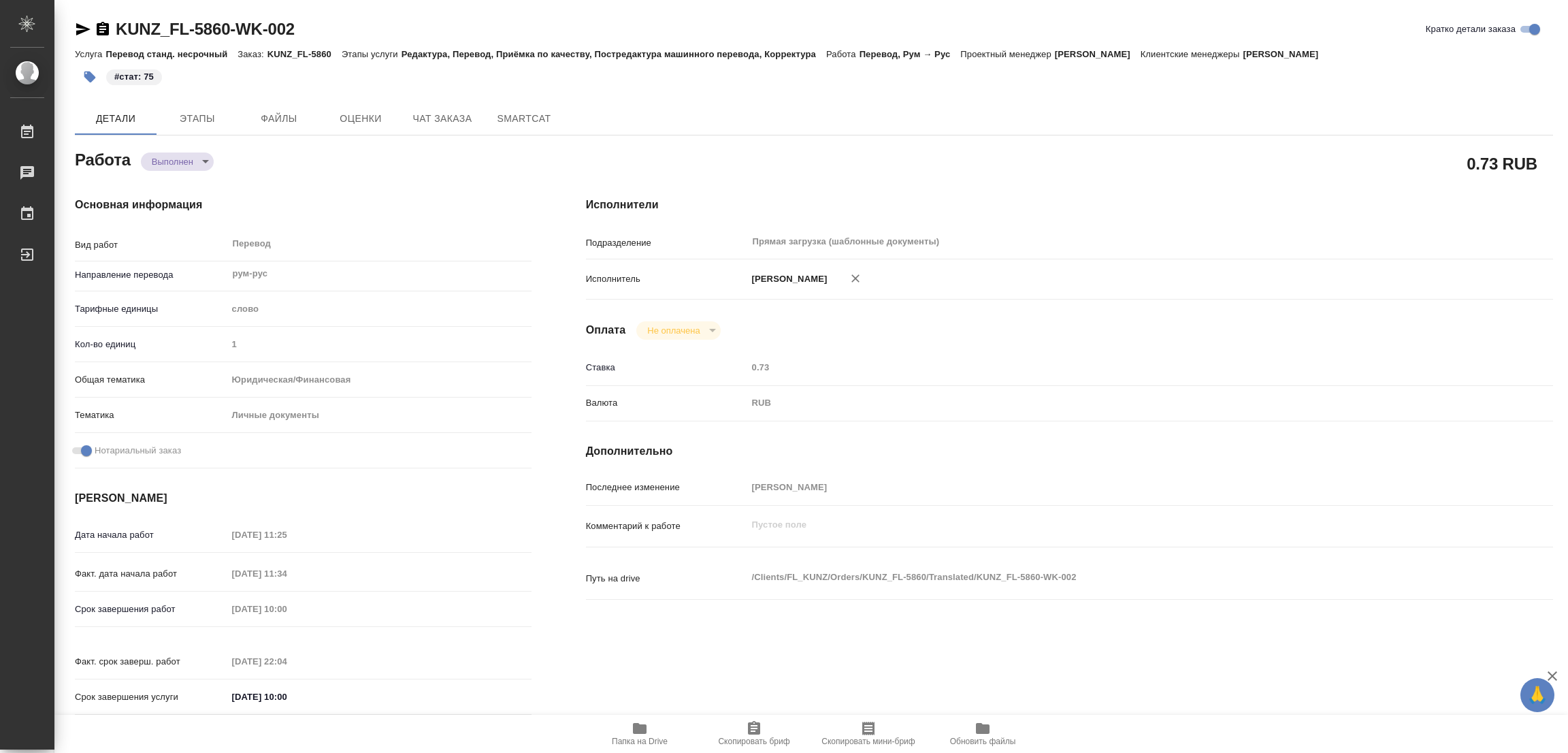
type textarea "x"
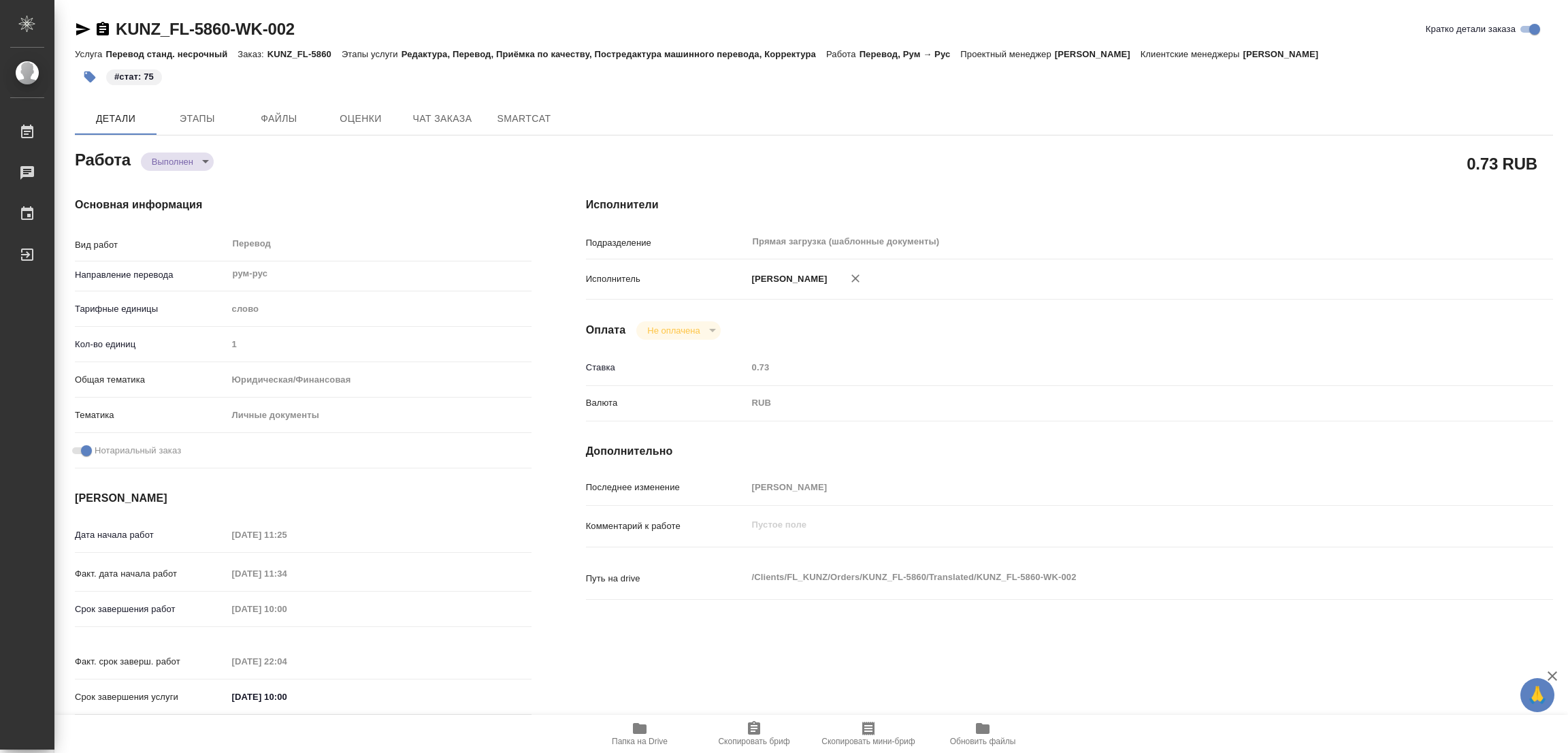
type textarea "x"
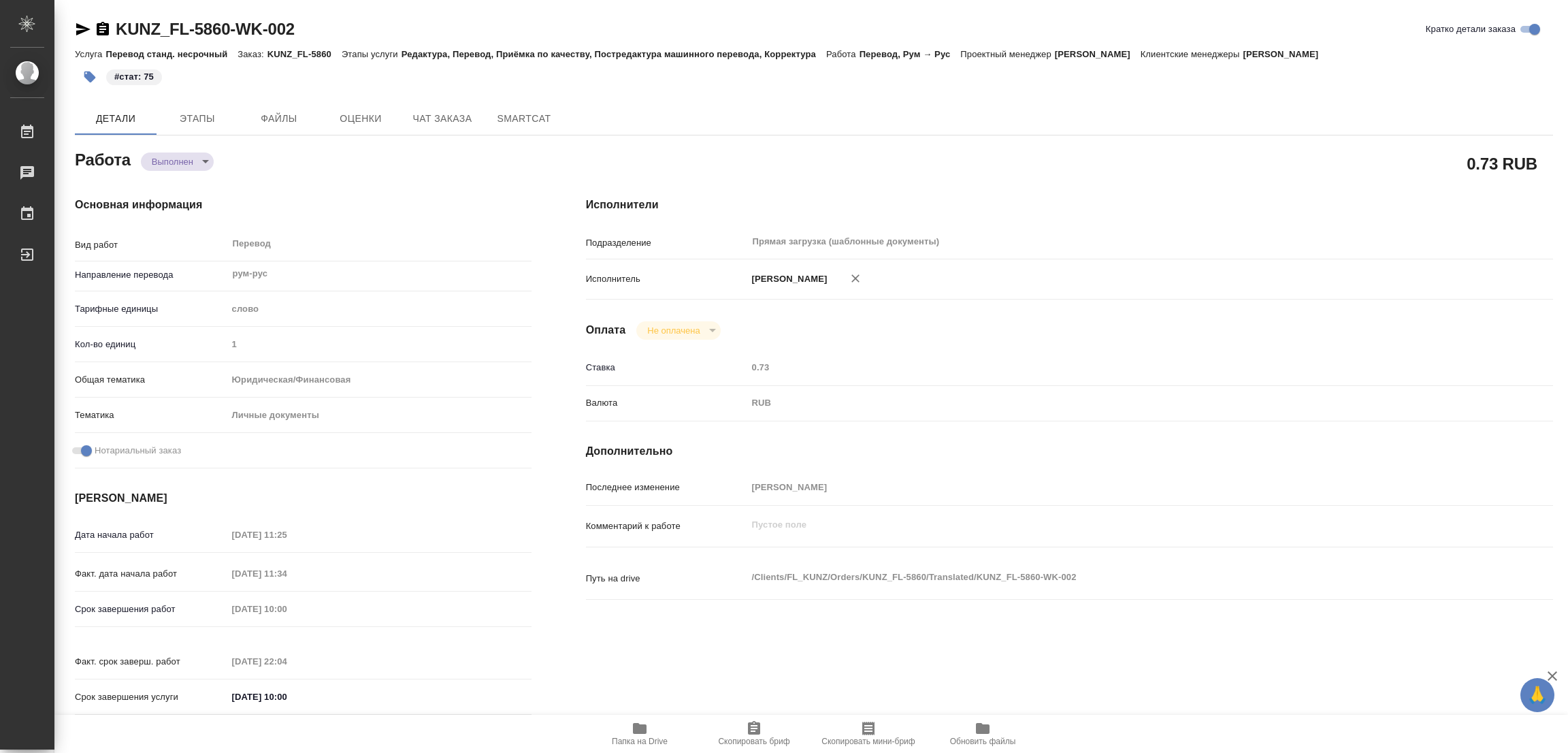
type textarea "x"
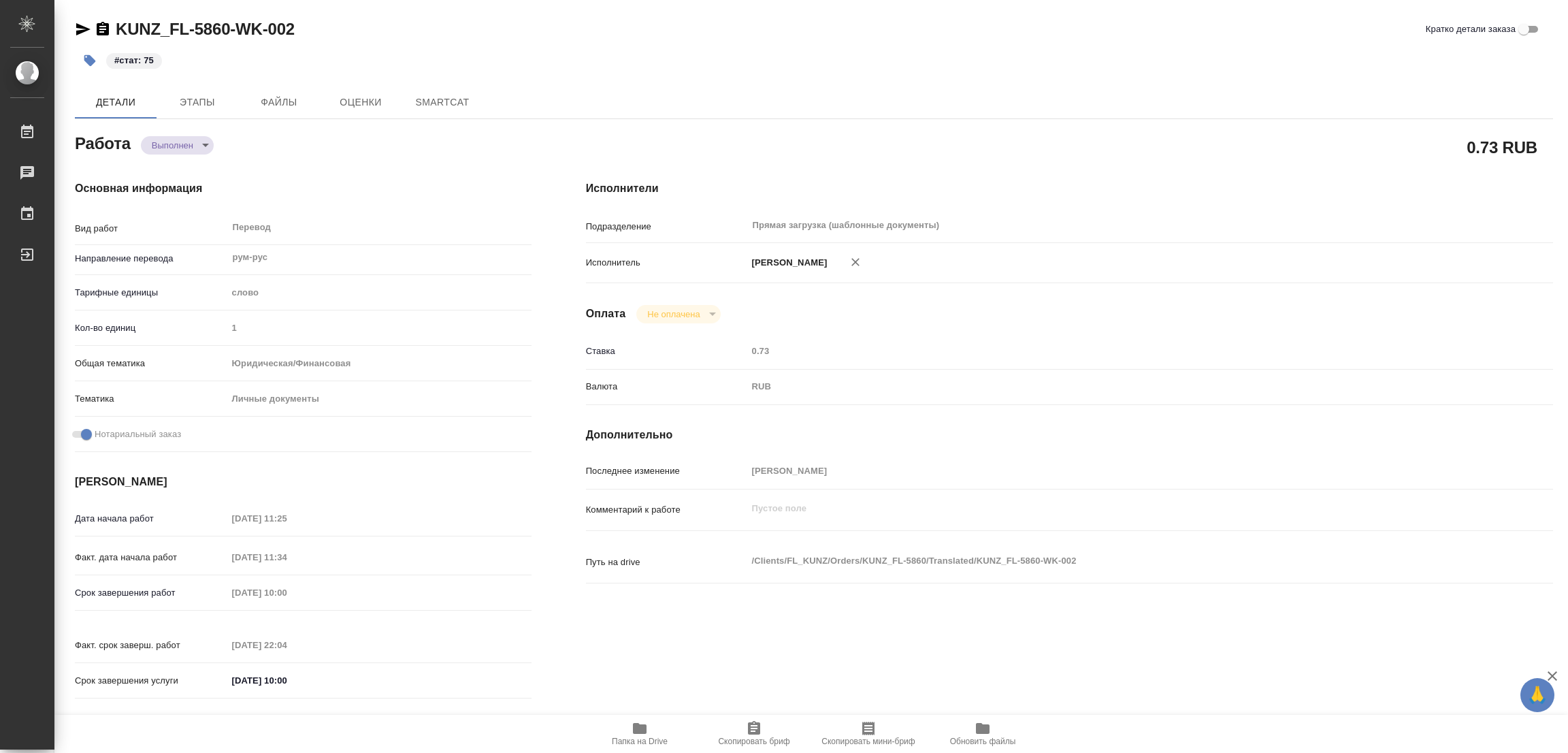
type textarea "x"
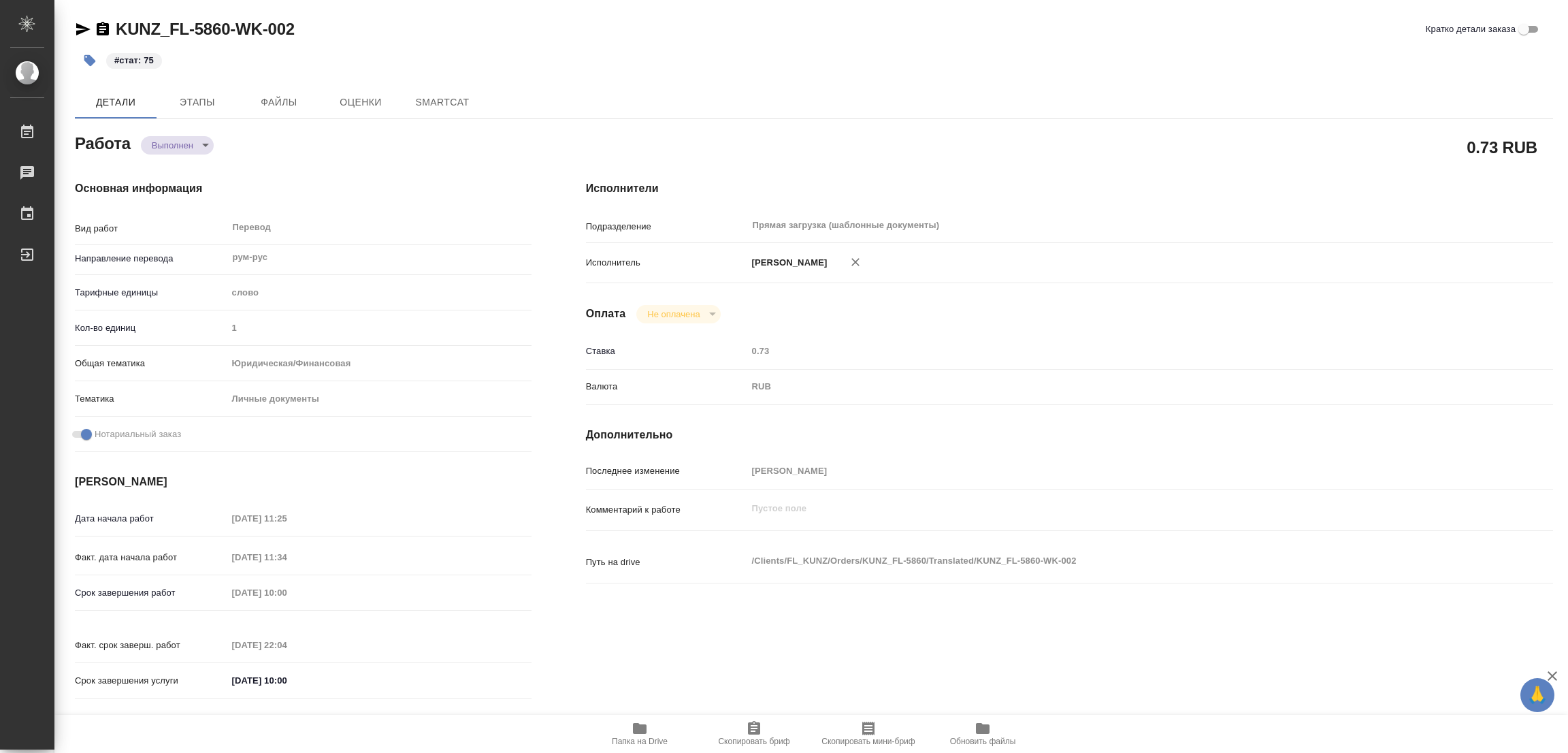
type textarea "x"
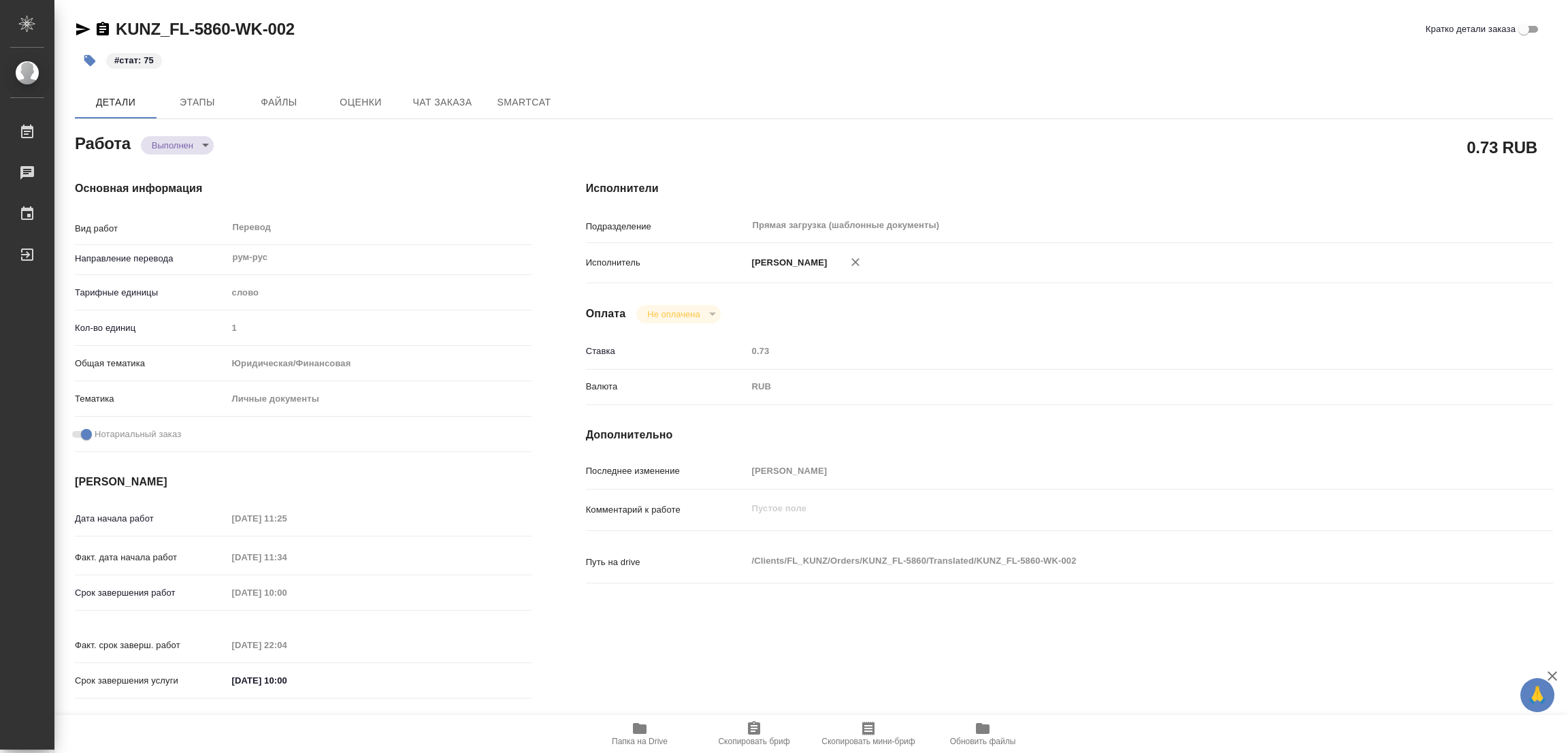
type textarea "x"
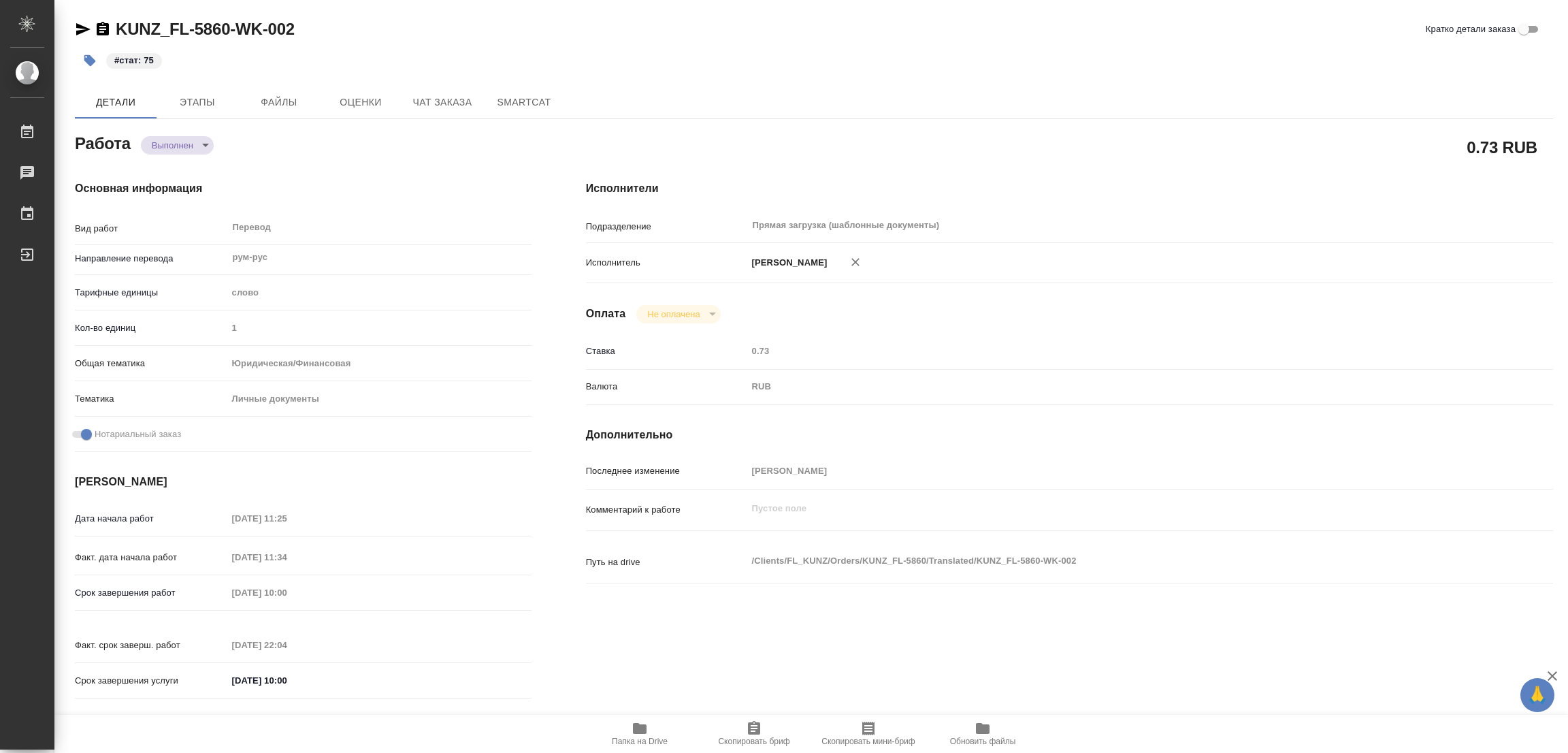
type textarea "x"
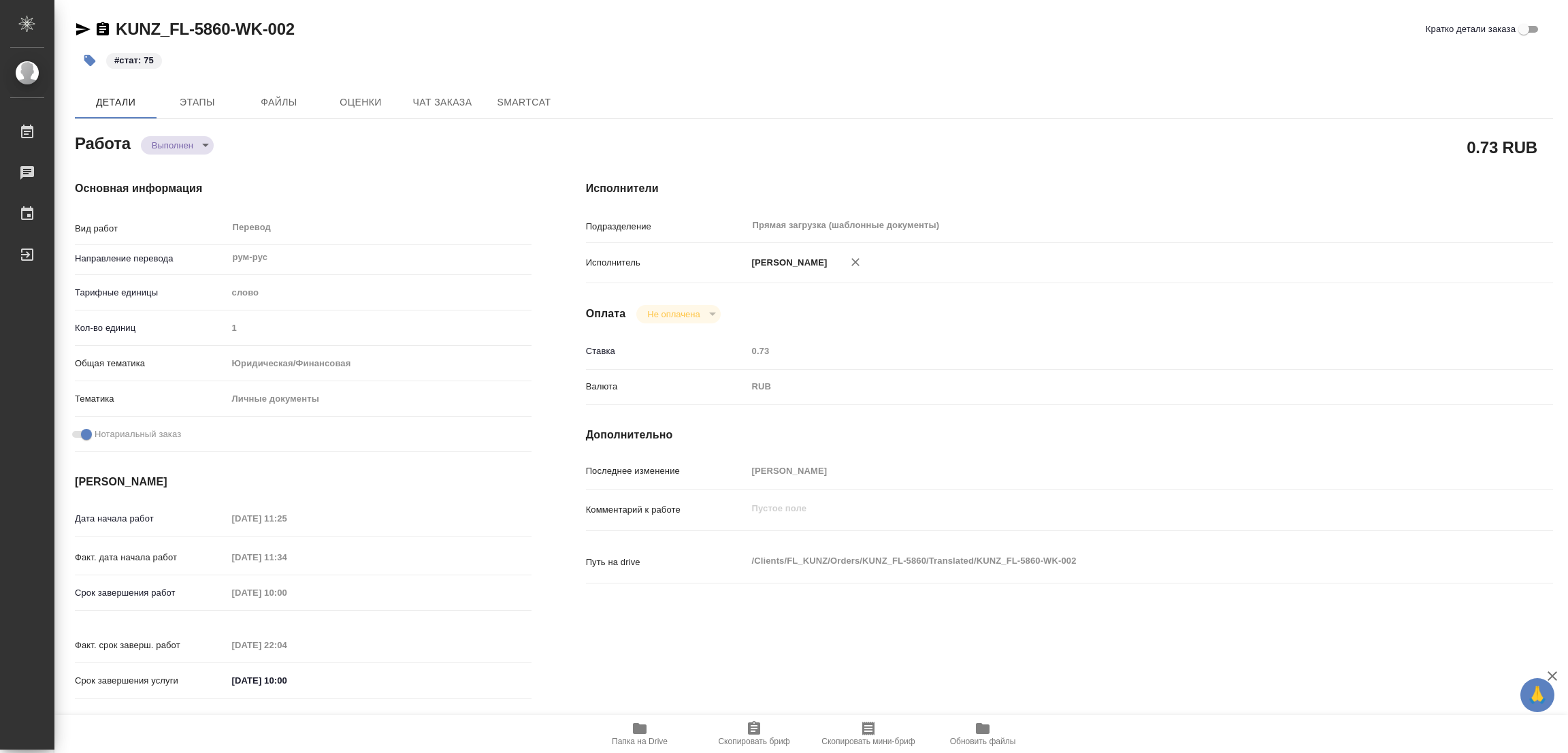
type textarea "x"
